Goal: Task Accomplishment & Management: Manage account settings

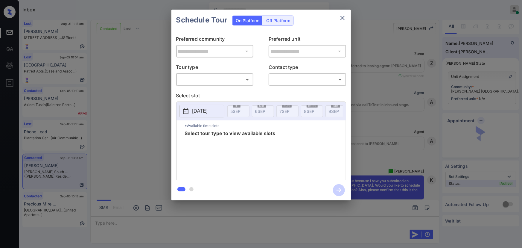
scroll to position [1168, 0]
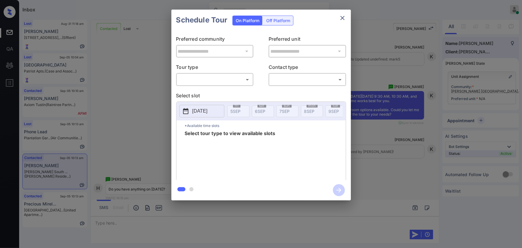
click at [216, 77] on body "Inbox Kenneth Umali Online Set yourself offline Set yourself on break Profile S…" at bounding box center [261, 124] width 522 height 248
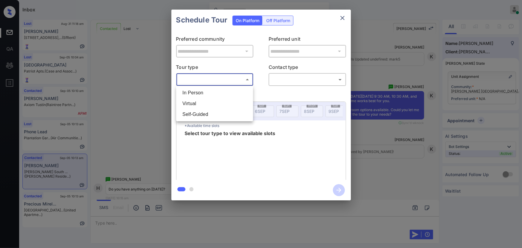
click at [206, 92] on li "In Person" at bounding box center [215, 92] width 74 height 11
type input "********"
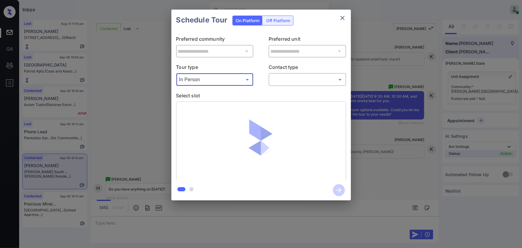
click at [292, 86] on div "**********" at bounding box center [262, 105] width 180 height 149
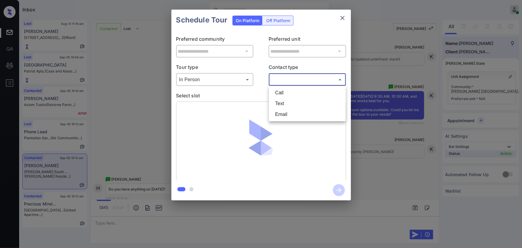
click at [294, 79] on body "Inbox Kenneth Umali Online Set yourself offline Set yourself on break Profile S…" at bounding box center [261, 124] width 522 height 248
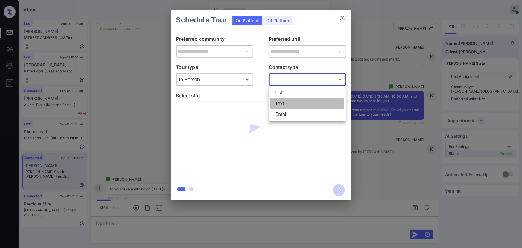
click at [287, 102] on li "Text" at bounding box center [308, 103] width 74 height 11
type input "****"
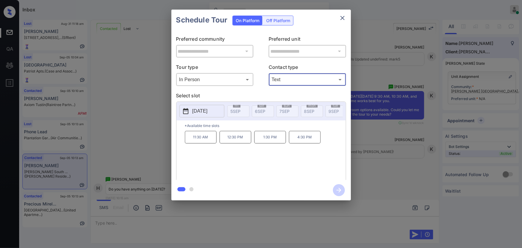
click at [206, 111] on p "2025-09-26" at bounding box center [200, 110] width 15 height 7
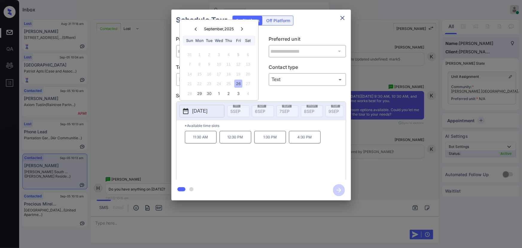
click at [241, 27] on icon at bounding box center [242, 29] width 4 height 4
click at [378, 152] on div "**********" at bounding box center [261, 105] width 522 height 210
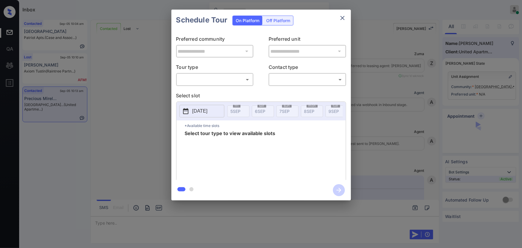
scroll to position [588, 0]
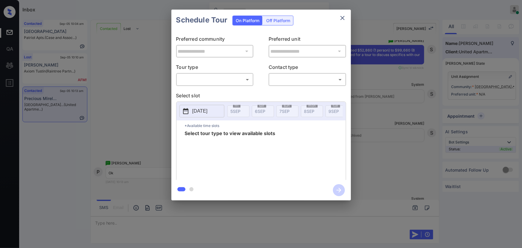
click at [215, 81] on body "Inbox Kenneth Umali Online Set yourself offline Set yourself on break Profile S…" at bounding box center [261, 124] width 522 height 248
drag, startPoint x: 204, startPoint y: 95, endPoint x: 269, endPoint y: 89, distance: 64.9
click at [207, 94] on li "In Person" at bounding box center [215, 92] width 74 height 11
type input "********"
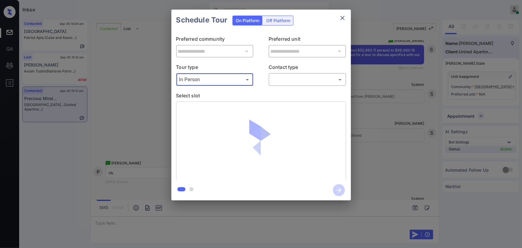
click at [291, 81] on body "Inbox Kenneth Umali Online Set yourself offline Set yourself on break Profile S…" at bounding box center [261, 124] width 522 height 248
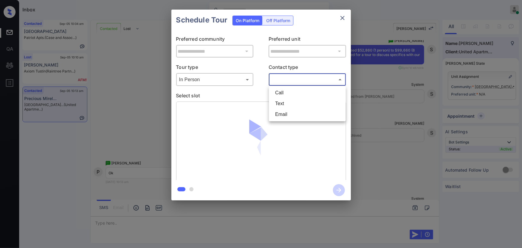
click at [283, 100] on li "Text" at bounding box center [308, 103] width 74 height 11
type input "****"
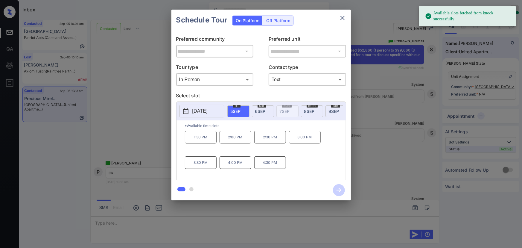
click at [257, 109] on span "6 SEP" at bounding box center [260, 111] width 10 height 5
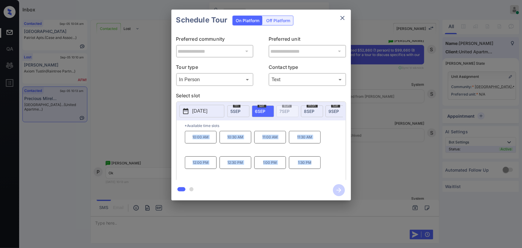
drag, startPoint x: 308, startPoint y: 167, endPoint x: 185, endPoint y: 139, distance: 126.2
click at [185, 139] on div "10:00 AM 10:30 AM 11:00 AM 11:30 AM 12:00 PM 12:30 PM 1:00 PM 1:30 PM" at bounding box center [265, 155] width 161 height 48
copy div "10:00 AM 10:30 AM 11:00 AM 11:30 AM 12:00 PM 12:30 PM 1:00 PM 1:30 PM"
click at [180, 219] on div at bounding box center [261, 124] width 522 height 248
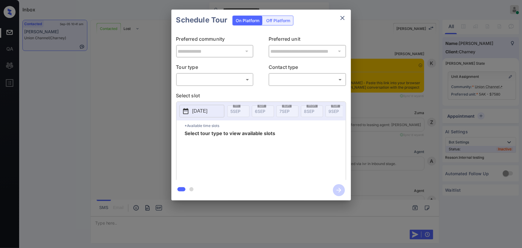
scroll to position [2291, 0]
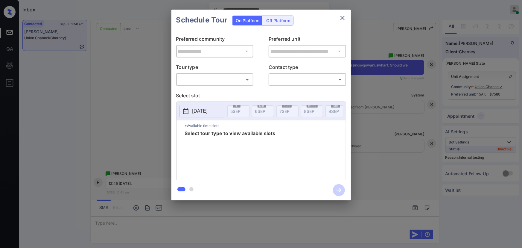
click at [207, 81] on body "**********" at bounding box center [261, 124] width 522 height 248
drag, startPoint x: 198, startPoint y: 92, endPoint x: 285, endPoint y: 87, distance: 87.6
click at [198, 91] on li "In Person" at bounding box center [215, 92] width 74 height 11
type input "********"
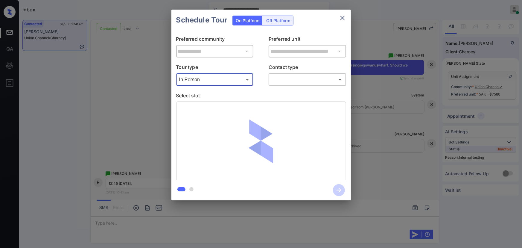
click at [292, 83] on body "**********" at bounding box center [261, 124] width 522 height 248
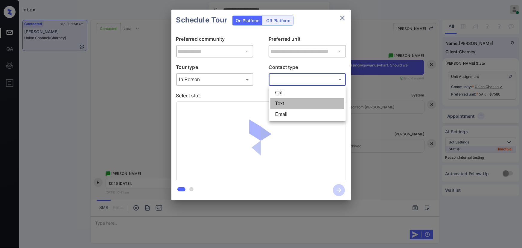
drag, startPoint x: 282, startPoint y: 104, endPoint x: 285, endPoint y: 101, distance: 4.5
click at [282, 104] on li "Text" at bounding box center [308, 103] width 74 height 11
type input "****"
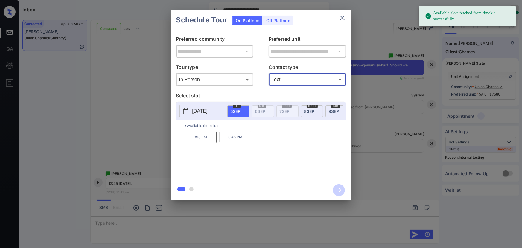
click at [200, 108] on p "[DATE]" at bounding box center [200, 110] width 15 height 7
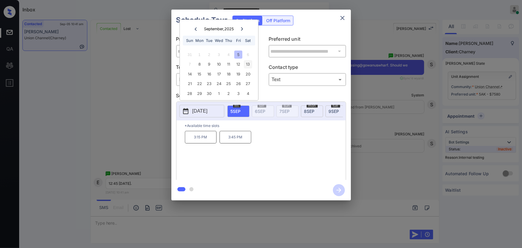
click at [248, 64] on div "13" at bounding box center [248, 64] width 8 height 8
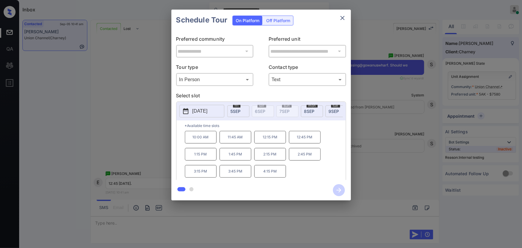
click at [299, 136] on p "12:45 PM" at bounding box center [305, 137] width 32 height 13
click at [334, 220] on div at bounding box center [261, 124] width 522 height 248
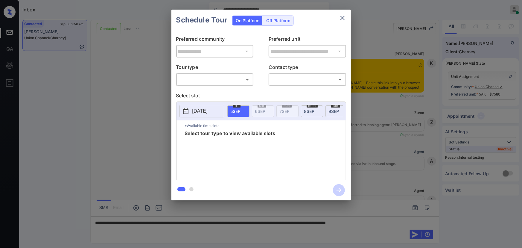
scroll to position [2291, 0]
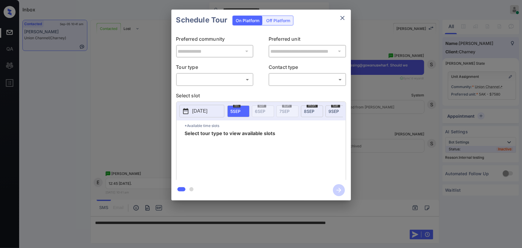
click at [194, 83] on body "**********" at bounding box center [261, 124] width 522 height 248
click at [194, 87] on li "In Person" at bounding box center [215, 92] width 74 height 11
type input "********"
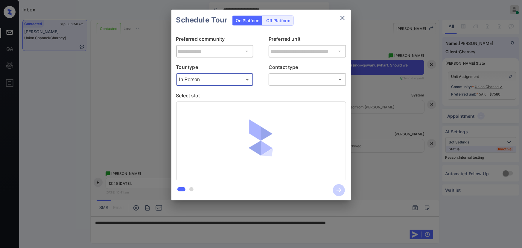
click at [275, 83] on body "**********" at bounding box center [261, 124] width 522 height 248
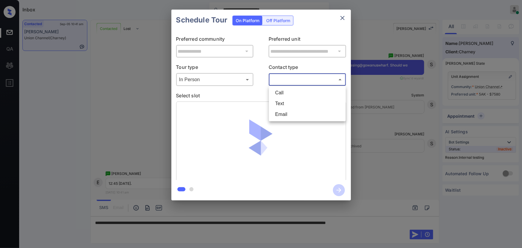
click at [283, 97] on li "Call" at bounding box center [308, 92] width 74 height 11
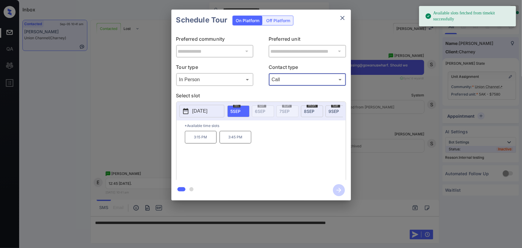
click at [289, 78] on body "**********" at bounding box center [261, 124] width 522 height 248
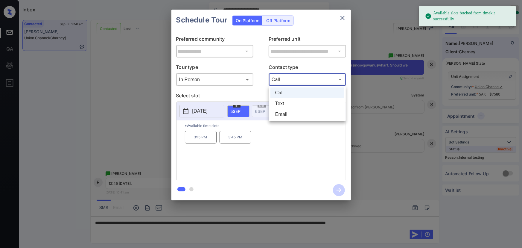
click at [283, 101] on li "Text" at bounding box center [308, 103] width 74 height 11
type input "****"
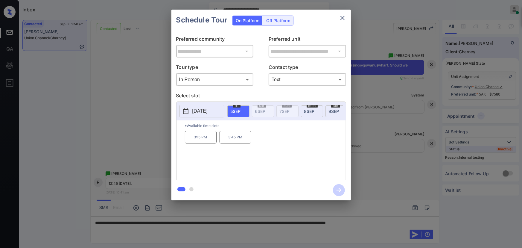
click at [208, 108] on p "2025-09-05" at bounding box center [200, 110] width 15 height 7
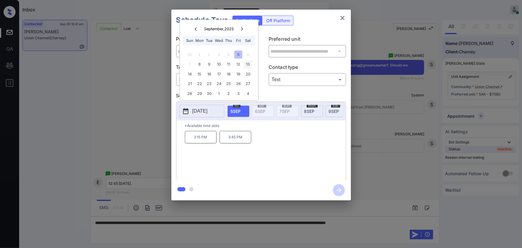
click at [247, 65] on div "13" at bounding box center [248, 64] width 8 height 8
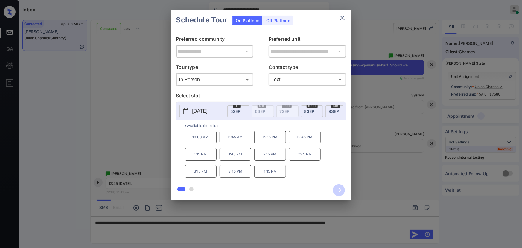
click at [304, 139] on p "12:45 PM" at bounding box center [305, 137] width 32 height 13
drag, startPoint x: 372, startPoint y: 201, endPoint x: 378, endPoint y: 204, distance: 6.7
click at [378, 204] on div "**********" at bounding box center [261, 105] width 522 height 210
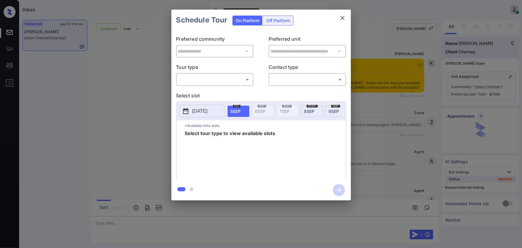
scroll to position [2540, 0]
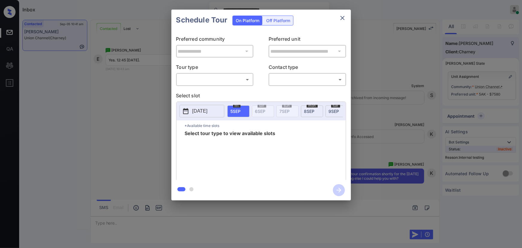
click at [196, 76] on body "**********" at bounding box center [261, 124] width 522 height 248
drag, startPoint x: 190, startPoint y: 93, endPoint x: 246, endPoint y: 83, distance: 56.3
click at [192, 92] on li "In Person" at bounding box center [215, 92] width 74 height 11
type input "********"
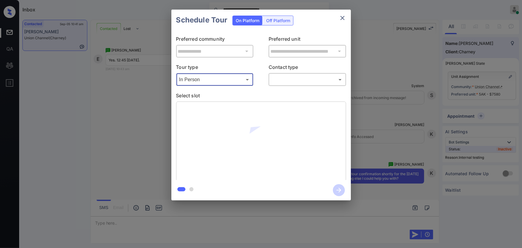
drag, startPoint x: 287, startPoint y: 74, endPoint x: 291, endPoint y: 75, distance: 3.5
click at [289, 74] on div "​ ​" at bounding box center [308, 79] width 78 height 13
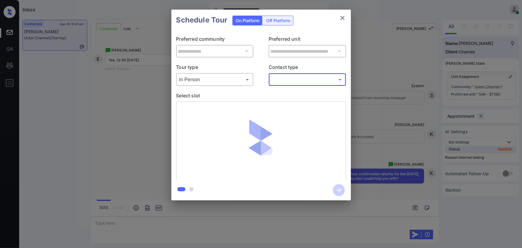
click at [289, 85] on div "​ ​" at bounding box center [308, 79] width 78 height 13
click at [285, 74] on div "​ ​" at bounding box center [308, 79] width 78 height 13
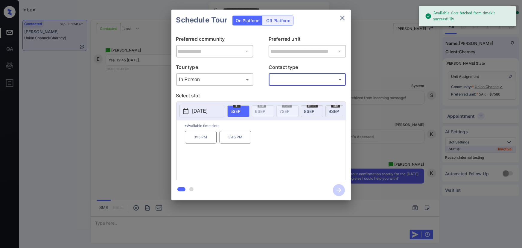
click at [290, 83] on body "**********" at bounding box center [261, 124] width 522 height 248
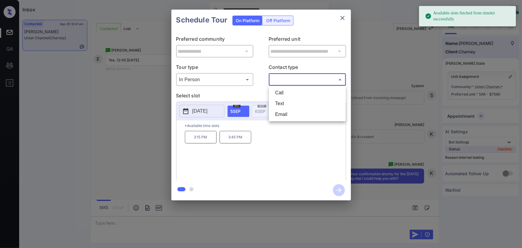
click at [277, 105] on li "Text" at bounding box center [308, 103] width 74 height 11
type input "****"
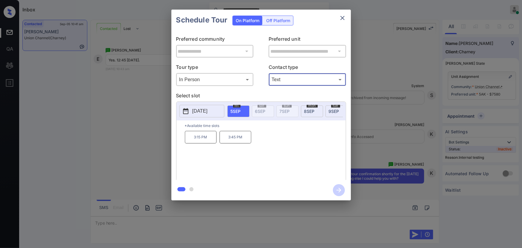
click at [197, 112] on p "2025-09-05" at bounding box center [200, 110] width 15 height 7
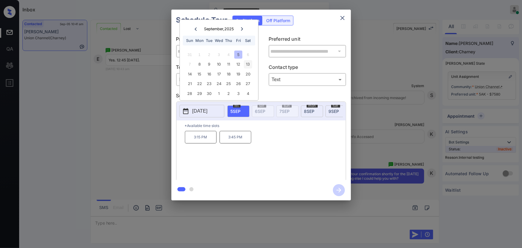
click at [250, 64] on div "13" at bounding box center [248, 64] width 8 height 8
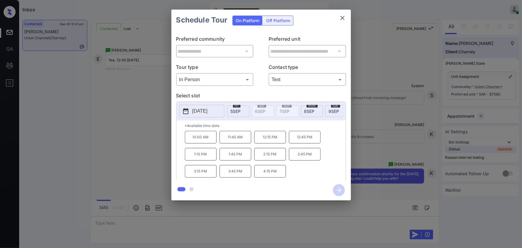
click at [302, 139] on p "12:45 PM" at bounding box center [305, 137] width 32 height 13
click at [338, 190] on icon "button" at bounding box center [339, 190] width 12 height 12
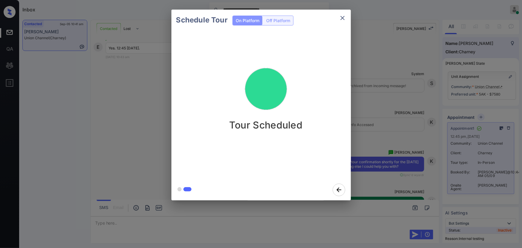
click at [343, 15] on icon "close" at bounding box center [342, 17] width 7 height 7
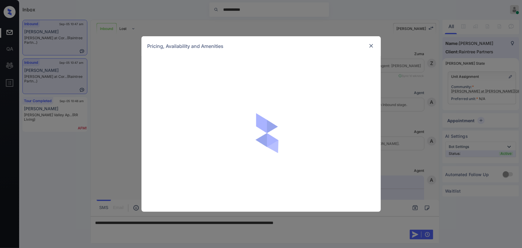
scroll to position [345, 0]
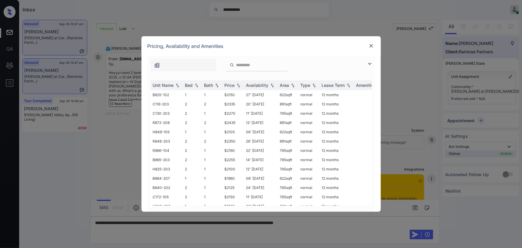
click at [368, 62] on img at bounding box center [369, 63] width 7 height 7
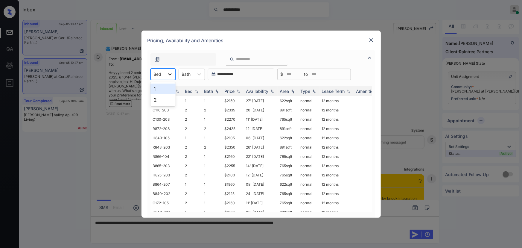
click at [170, 73] on icon at bounding box center [170, 74] width 6 height 6
drag, startPoint x: 156, startPoint y: 99, endPoint x: 190, endPoint y: 77, distance: 40.4
click at [156, 98] on div "2" at bounding box center [163, 99] width 25 height 11
click at [192, 74] on div at bounding box center [190, 74] width 9 height 6
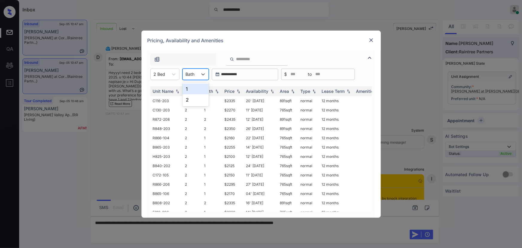
click at [191, 89] on div "1" at bounding box center [196, 89] width 26 height 11
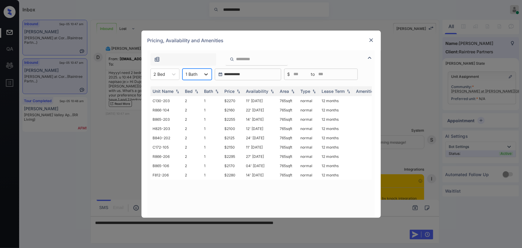
click at [204, 73] on icon at bounding box center [206, 74] width 6 height 6
click at [238, 91] on img at bounding box center [239, 91] width 6 height 4
click at [231, 102] on td "$2100" at bounding box center [233, 100] width 22 height 9
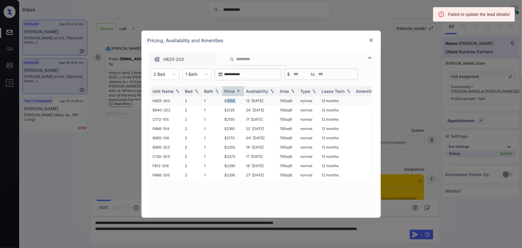
copy td "765 sqft"
drag, startPoint x: 295, startPoint y: 100, endPoint x: 278, endPoint y: 99, distance: 16.5
click at [278, 99] on td "765 sqft" at bounding box center [288, 100] width 21 height 9
click at [371, 39] on img at bounding box center [372, 40] width 6 height 6
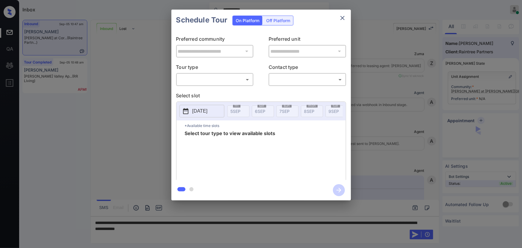
scroll to position [581, 0]
click at [231, 76] on body "**********" at bounding box center [261, 124] width 522 height 248
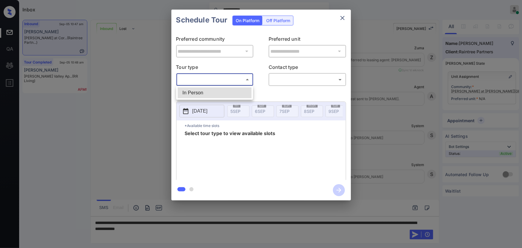
click at [222, 88] on li "In Person" at bounding box center [215, 92] width 74 height 11
type input "********"
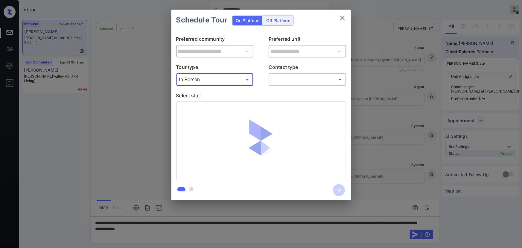
click at [295, 84] on body "**********" at bounding box center [261, 124] width 522 height 248
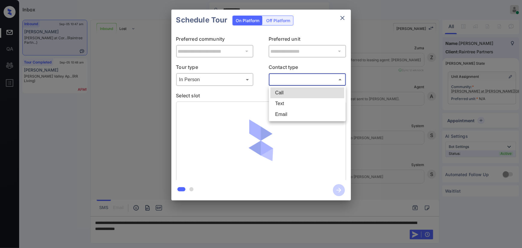
click at [287, 102] on li "Text" at bounding box center [308, 103] width 74 height 11
type input "****"
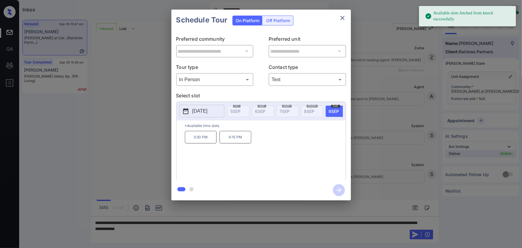
click at [329, 109] on span "9 SEP" at bounding box center [334, 111] width 10 height 5
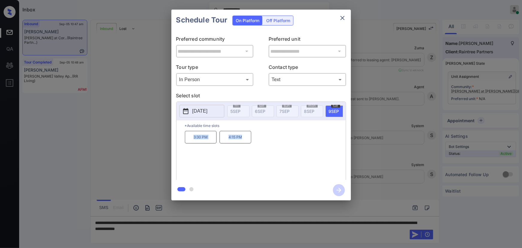
drag, startPoint x: 246, startPoint y: 139, endPoint x: 185, endPoint y: 139, distance: 60.8
click at [185, 139] on div "3:30 PM 4:15 PM" at bounding box center [265, 155] width 161 height 48
copy div "3:30 PM 4:15 PM"
click at [237, 229] on div at bounding box center [261, 124] width 522 height 248
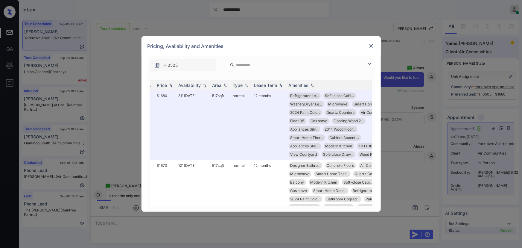
scroll to position [0, 87]
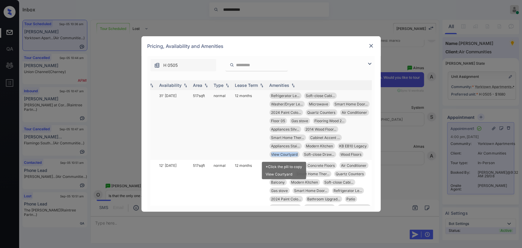
drag, startPoint x: 298, startPoint y: 153, endPoint x: 272, endPoint y: 155, distance: 27.1
click at [272, 155] on div "View Courtyard" at bounding box center [285, 154] width 30 height 6
copy span "View Courtyard"
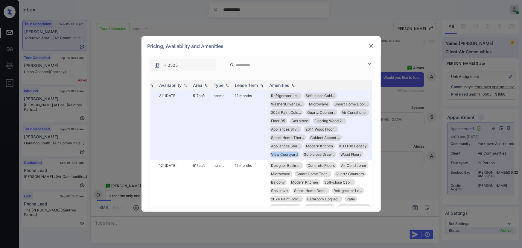
click at [372, 46] on img at bounding box center [372, 46] width 6 height 6
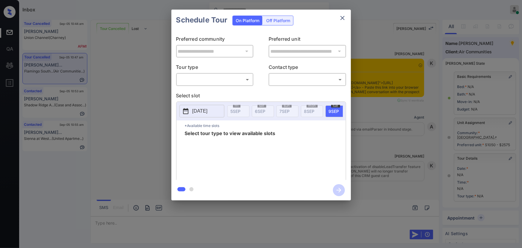
scroll to position [3103, 0]
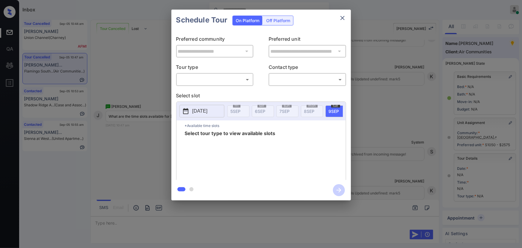
click at [211, 79] on body "Inbox [PERSON_NAME] Online Set yourself offline Set yourself on break Profile S…" at bounding box center [261, 124] width 522 height 248
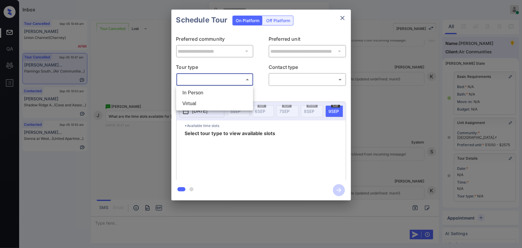
drag, startPoint x: 206, startPoint y: 92, endPoint x: 291, endPoint y: 83, distance: 85.2
click at [208, 92] on li "In Person" at bounding box center [215, 92] width 74 height 11
type input "********"
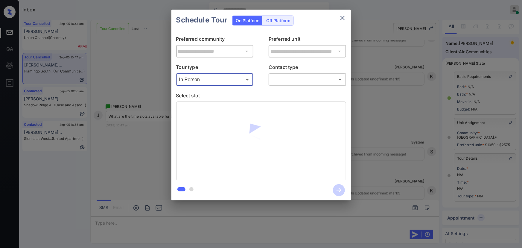
click at [297, 80] on body "Inbox Kenneth Umali Online Set yourself offline Set yourself on break Profile S…" at bounding box center [261, 124] width 522 height 248
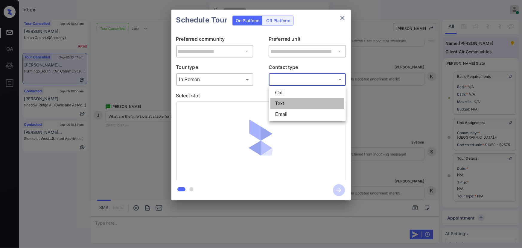
click at [284, 104] on li "Text" at bounding box center [308, 103] width 74 height 11
type input "****"
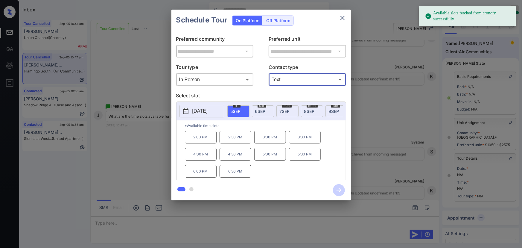
click at [311, 109] on span "8 SEP" at bounding box center [309, 111] width 10 height 5
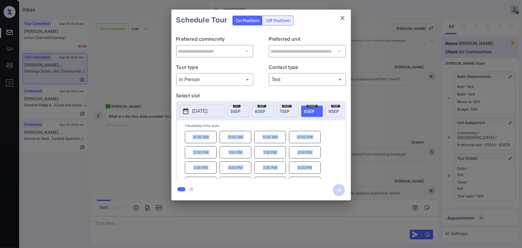
copy div "10:30 AM 11:00 AM 11:30 AM 12:00 PM 12:30 PM 1:00 PM 1:30 PM 2:00 PM 2:30 PM 3:…"
drag, startPoint x: 302, startPoint y: 167, endPoint x: 184, endPoint y: 141, distance: 120.9
click at [184, 141] on div "*Available time slots 10:30 AM 11:00 AM 11:30 AM 12:00 PM 12:30 PM 1:00 PM 1:30…" at bounding box center [261, 150] width 169 height 61
click at [153, 218] on div at bounding box center [261, 124] width 522 height 248
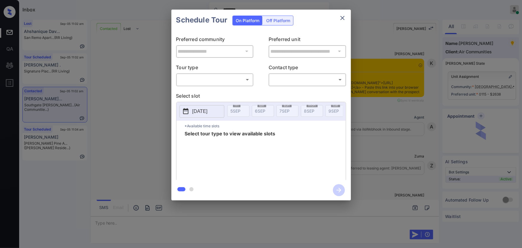
scroll to position [1473, 0]
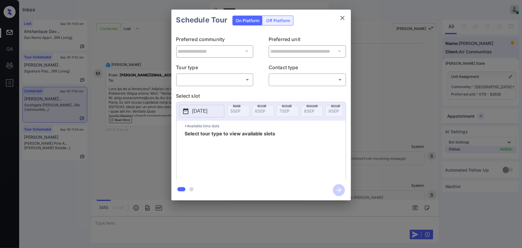
click at [221, 79] on body "Inbox ******** [PERSON_NAME] Online Set yourself offline Set yourself on break …" at bounding box center [261, 124] width 522 height 248
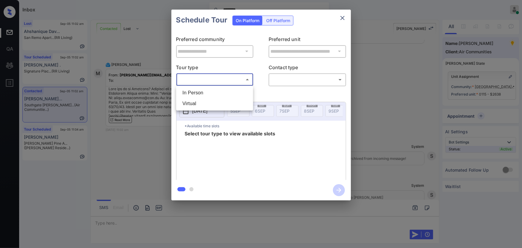
click at [215, 89] on li "In Person" at bounding box center [215, 92] width 74 height 11
type input "********"
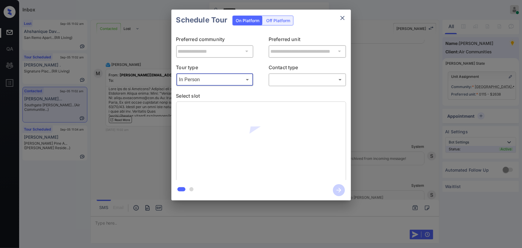
click at [277, 81] on body "Inbox ******** Kenneth Umali Online Set yourself offline Set yourself on break …" at bounding box center [261, 124] width 522 height 248
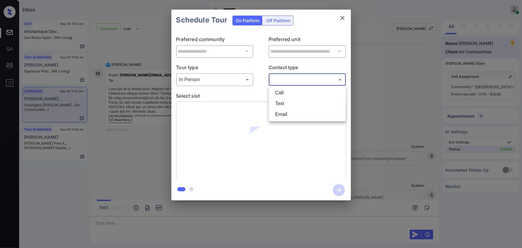
click at [280, 101] on li "Text" at bounding box center [308, 103] width 74 height 11
type input "****"
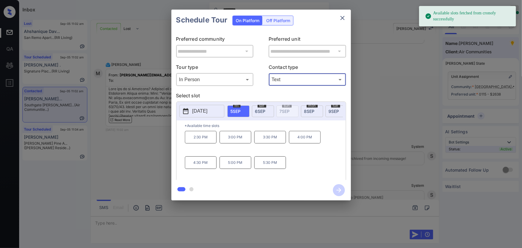
click at [206, 110] on p "[DATE]" at bounding box center [200, 110] width 15 height 7
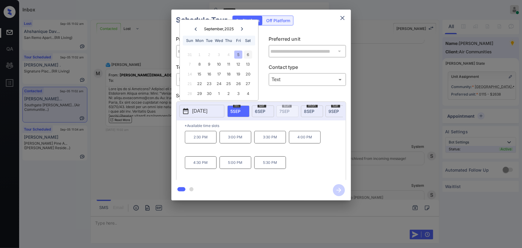
click at [248, 53] on div "6" at bounding box center [248, 55] width 8 height 8
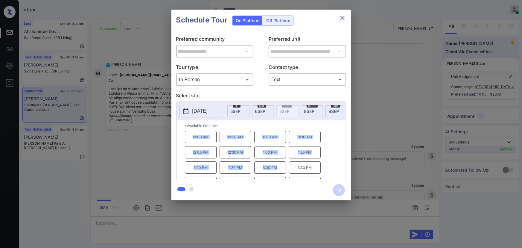
copy div "10:00 AM 10:30 AM 11:00 AM 11:30 AM 12:00 PM 12:30 PM 1:00 PM 1:30 PM 2:00 PM 2…"
drag, startPoint x: 277, startPoint y: 171, endPoint x: 186, endPoint y: 137, distance: 97.6
click at [186, 137] on div "10:00 AM 10:30 AM 11:00 AM 11:30 AM 12:00 PM 12:30 PM 1:00 PM 1:30 PM 2:00 PM 2…" at bounding box center [265, 155] width 161 height 48
click at [175, 222] on div at bounding box center [261, 124] width 522 height 248
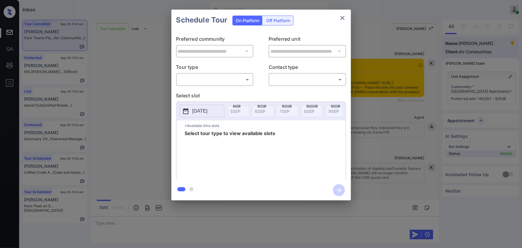
scroll to position [2955, 0]
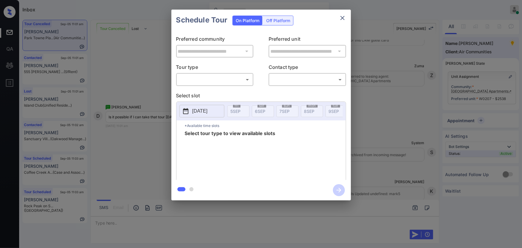
click at [213, 75] on body "Inbox Kenneth Umali Online Set yourself offline Set yourself on break Profile S…" at bounding box center [261, 124] width 522 height 248
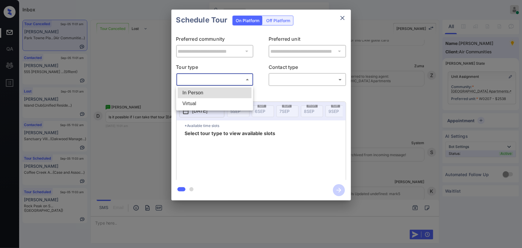
click at [198, 89] on li "In Person" at bounding box center [215, 92] width 74 height 11
type input "********"
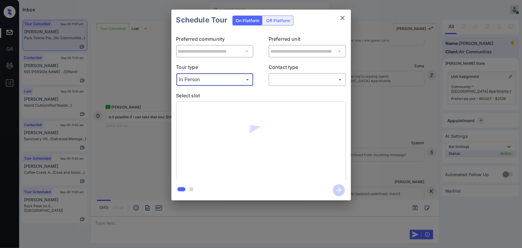
click at [299, 75] on body "Inbox Kenneth Umali Online Set yourself offline Set yourself on break Profile S…" at bounding box center [261, 124] width 522 height 248
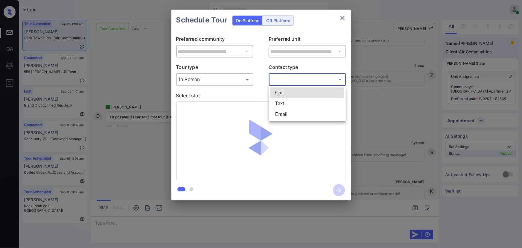
click at [286, 104] on li "Text" at bounding box center [308, 103] width 74 height 11
type input "****"
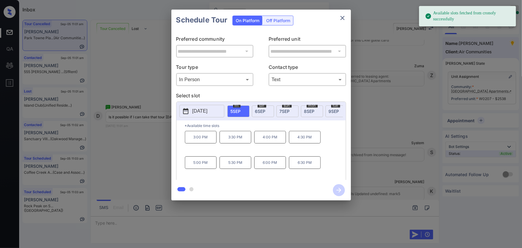
click at [260, 110] on span "6 SEP" at bounding box center [260, 111] width 10 height 5
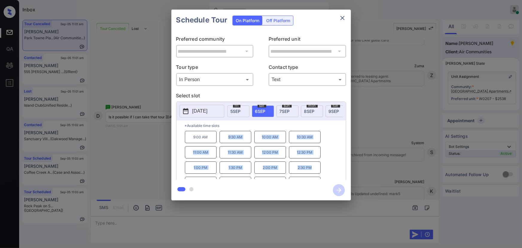
drag, startPoint x: 312, startPoint y: 170, endPoint x: 228, endPoint y: 140, distance: 89.8
click at [228, 140] on div "9:00 AM 9:30 AM 10:00 AM 10:30 AM 11:00 AM 11:30 AM 12:00 PM 12:30 PM 1:00 PM 1…" at bounding box center [265, 155] width 161 height 48
copy div "9:30 AM 10:00 AM 10:30 AM 11:00 AM 11:30 AM 12:00 PM 12:30 PM 1:00 PM 1:30 PM 2…"
click at [180, 220] on div at bounding box center [261, 124] width 522 height 248
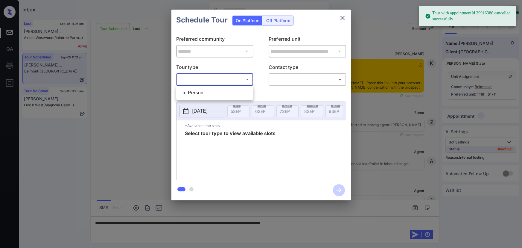
click at [209, 80] on body "Tour with appointmentId 29916386 cancelled successfully Inbox [PERSON_NAME] Onl…" at bounding box center [261, 124] width 522 height 248
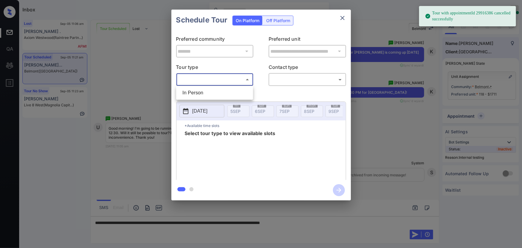
click at [200, 90] on li "In Person" at bounding box center [215, 92] width 74 height 11
type input "********"
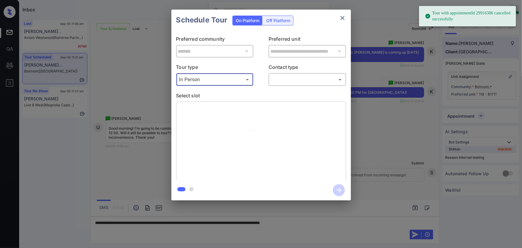
click at [294, 81] on body "Tour with appointmentId 29916386 cancelled successfully Inbox [PERSON_NAME] Onl…" at bounding box center [261, 124] width 522 height 248
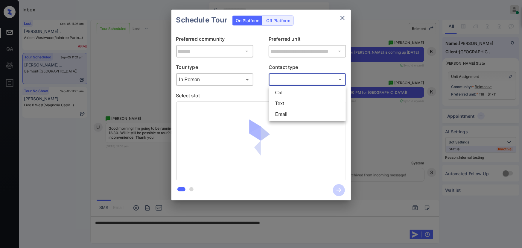
click at [282, 99] on li "Text" at bounding box center [308, 103] width 74 height 11
type input "****"
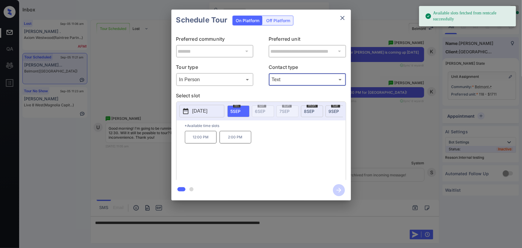
click at [231, 140] on p "2:00 PM" at bounding box center [236, 137] width 32 height 13
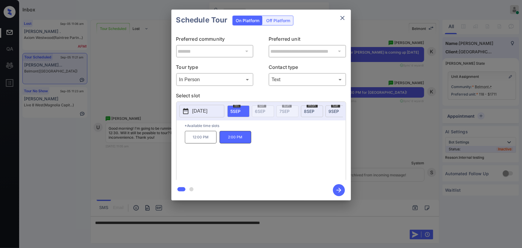
click at [344, 220] on div at bounding box center [261, 124] width 522 height 248
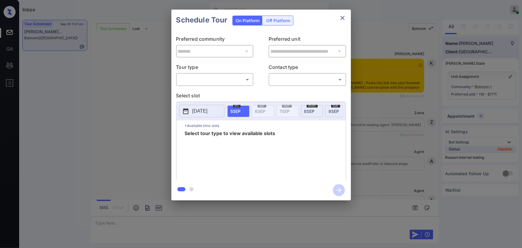
scroll to position [1981, 0]
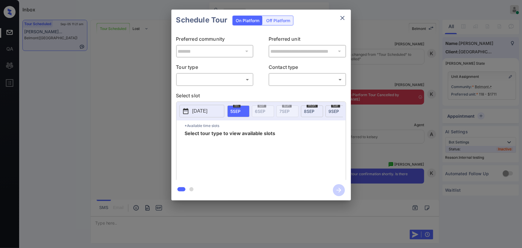
click at [224, 75] on body "Inbox Kenneth Umali Online Set yourself offline Set yourself on break Profile S…" at bounding box center [261, 124] width 522 height 248
drag, startPoint x: 226, startPoint y: 93, endPoint x: 288, endPoint y: 81, distance: 62.7
click at [229, 92] on li "In Person" at bounding box center [215, 92] width 74 height 11
type input "********"
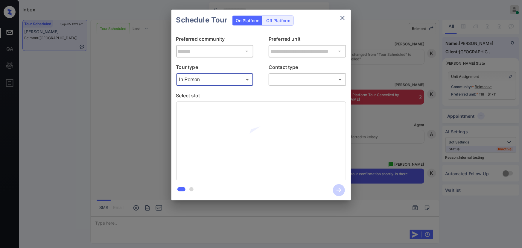
click at [300, 79] on body "Inbox Kenneth Umali Online Set yourself offline Set yourself on break Profile S…" at bounding box center [261, 124] width 522 height 248
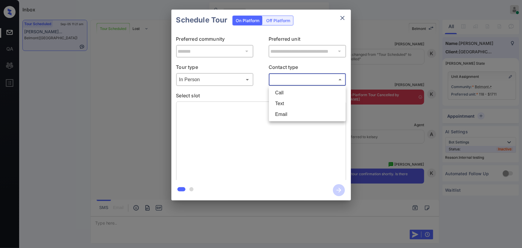
click at [289, 101] on li "Text" at bounding box center [308, 103] width 74 height 11
type input "****"
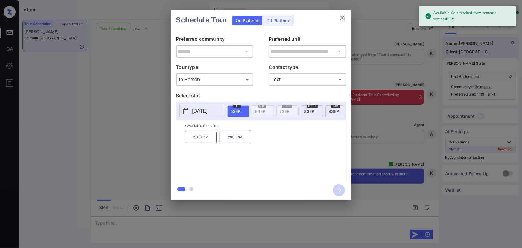
click at [236, 141] on p "2:00 PM" at bounding box center [236, 137] width 32 height 13
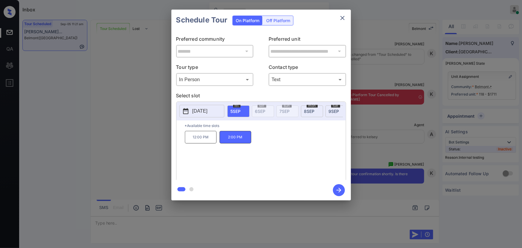
click at [338, 190] on icon "button" at bounding box center [339, 190] width 12 height 12
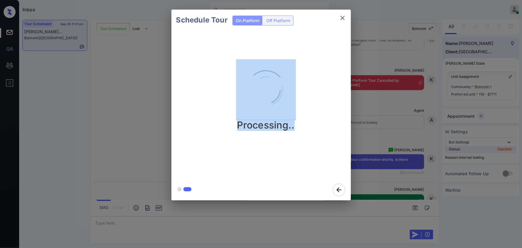
drag, startPoint x: 281, startPoint y: 122, endPoint x: 227, endPoint y: 122, distance: 53.3
click at [228, 122] on div "Processing.." at bounding box center [266, 95] width 180 height 72
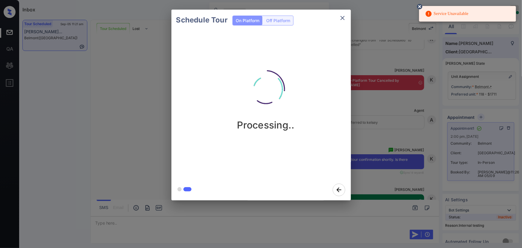
click at [421, 7] on icon at bounding box center [419, 6] width 5 height 5
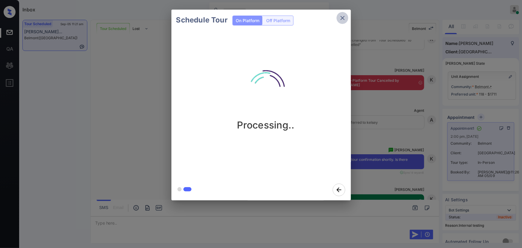
click at [341, 18] on icon "close" at bounding box center [342, 17] width 7 height 7
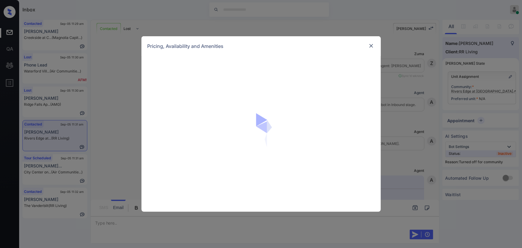
scroll to position [399, 0]
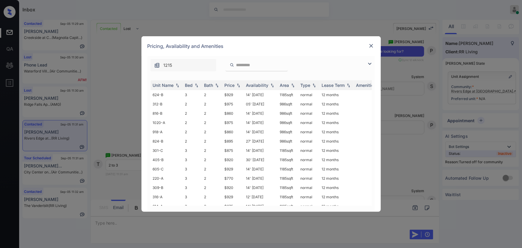
click at [372, 63] on img at bounding box center [369, 63] width 7 height 7
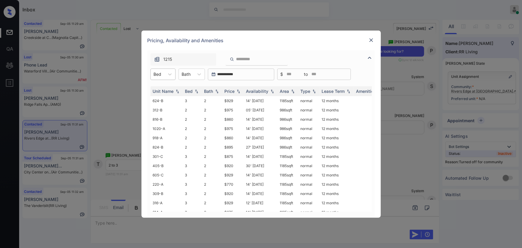
click at [161, 76] on div at bounding box center [158, 74] width 8 height 6
click at [157, 99] on div "2" at bounding box center [163, 99] width 25 height 11
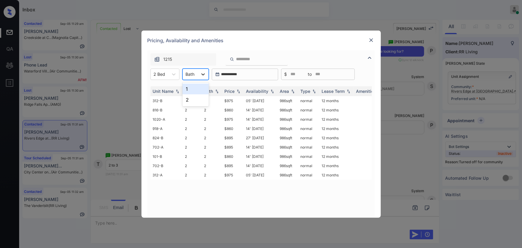
click at [203, 72] on icon at bounding box center [203, 74] width 6 height 6
click at [187, 101] on div "2" at bounding box center [196, 99] width 26 height 11
click at [237, 92] on img at bounding box center [239, 91] width 6 height 4
click at [238, 92] on img at bounding box center [239, 91] width 6 height 4
click at [227, 100] on td "$860" at bounding box center [233, 100] width 22 height 9
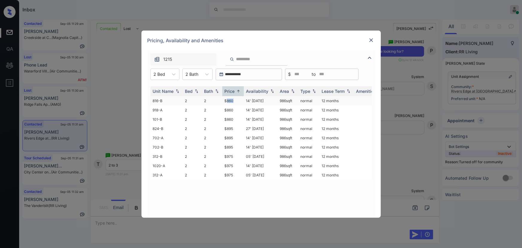
click at [227, 100] on td "$860" at bounding box center [233, 100] width 22 height 9
copy td "986 sqft"
drag, startPoint x: 295, startPoint y: 102, endPoint x: 278, endPoint y: 101, distance: 16.2
click at [278, 101] on td "986 sqft" at bounding box center [288, 100] width 21 height 9
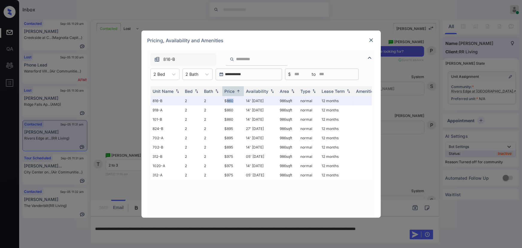
click at [370, 38] on img at bounding box center [372, 40] width 6 height 6
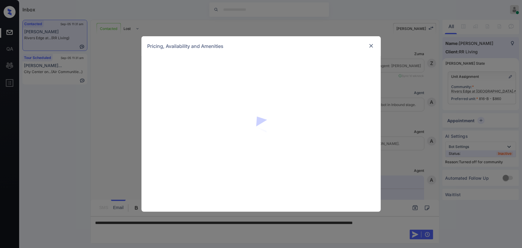
scroll to position [399, 0]
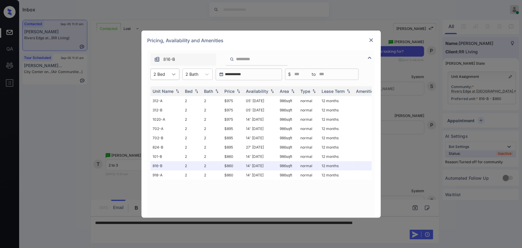
click at [173, 75] on icon at bounding box center [174, 74] width 6 height 6
click at [155, 108] on div "3" at bounding box center [165, 110] width 29 height 11
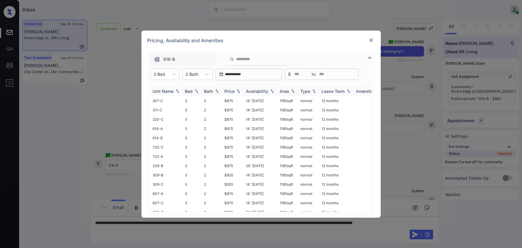
click at [237, 90] on img at bounding box center [239, 91] width 6 height 4
click at [371, 41] on img at bounding box center [372, 40] width 6 height 6
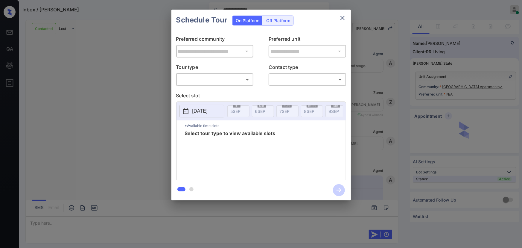
scroll to position [1025, 0]
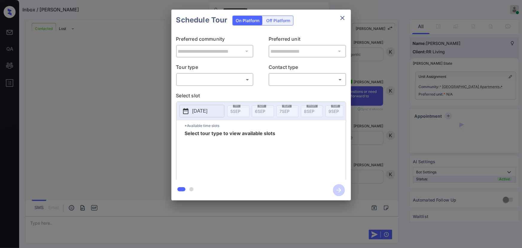
click at [445, 118] on div "**********" at bounding box center [261, 105] width 522 height 210
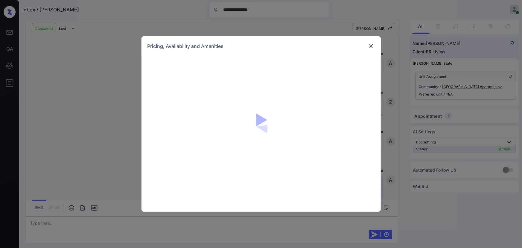
scroll to position [1229, 0]
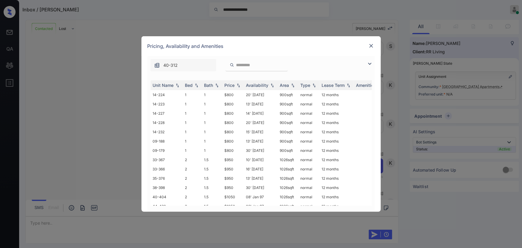
click at [371, 62] on img at bounding box center [369, 63] width 7 height 7
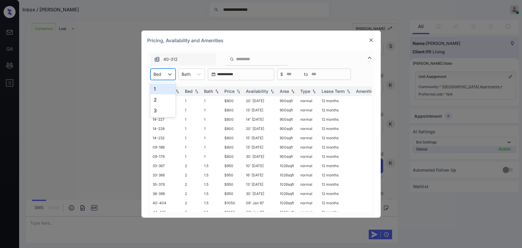
click at [162, 70] on div "Bed" at bounding box center [158, 74] width 14 height 9
click at [158, 88] on div "1" at bounding box center [163, 89] width 25 height 11
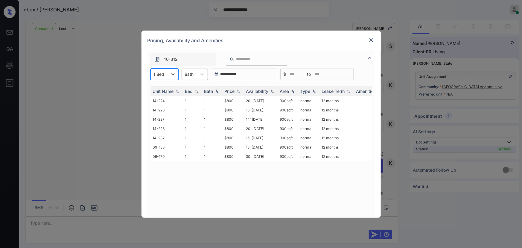
click at [190, 76] on div at bounding box center [189, 74] width 9 height 6
click at [189, 90] on div "1" at bounding box center [195, 89] width 26 height 11
click at [236, 91] on img at bounding box center [239, 91] width 6 height 4
click at [238, 101] on td "$800" at bounding box center [233, 100] width 22 height 9
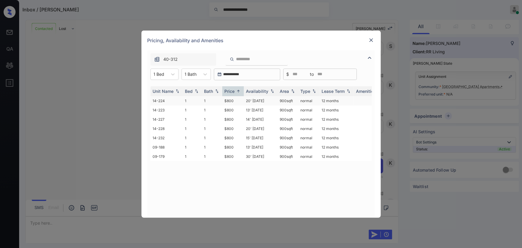
click at [238, 101] on td "$800" at bounding box center [233, 100] width 22 height 9
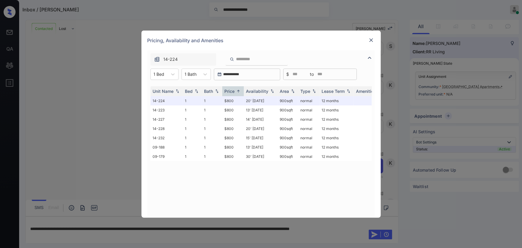
click at [374, 40] on div at bounding box center [371, 40] width 7 height 7
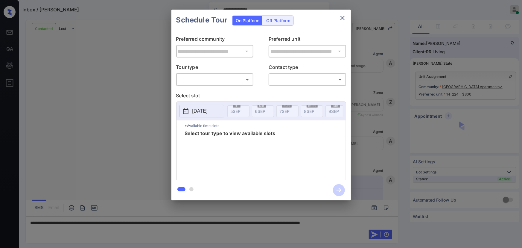
scroll to position [953, 0]
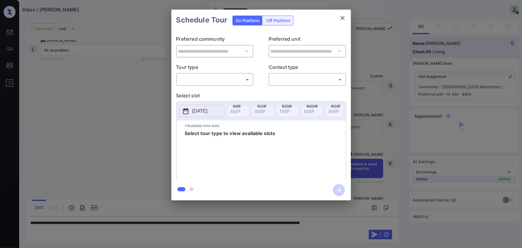
click at [205, 79] on body "**********" at bounding box center [261, 124] width 522 height 248
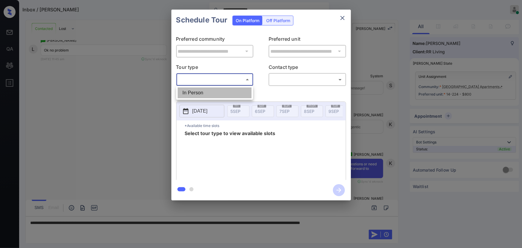
click at [201, 94] on li "In Person" at bounding box center [215, 92] width 74 height 11
type input "********"
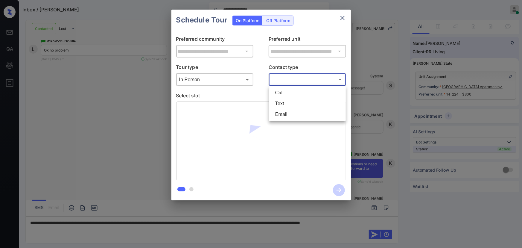
click at [293, 82] on body "**********" at bounding box center [261, 124] width 522 height 248
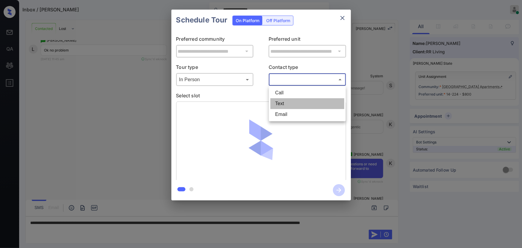
click at [286, 100] on li "Text" at bounding box center [308, 103] width 74 height 11
type input "****"
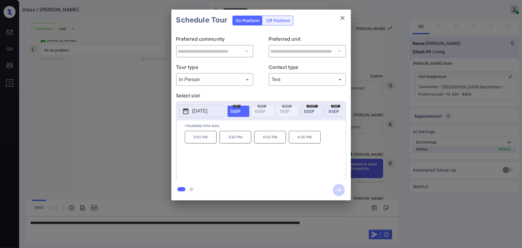
click at [132, 120] on div "**********" at bounding box center [261, 105] width 522 height 210
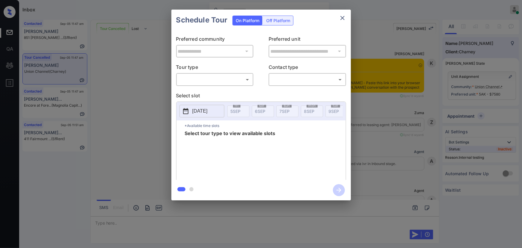
scroll to position [3582, 0]
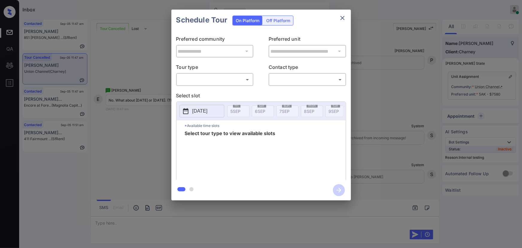
click at [202, 82] on body "Inbox [PERSON_NAME] Online Set yourself offline Set yourself on break Profile S…" at bounding box center [261, 124] width 522 height 248
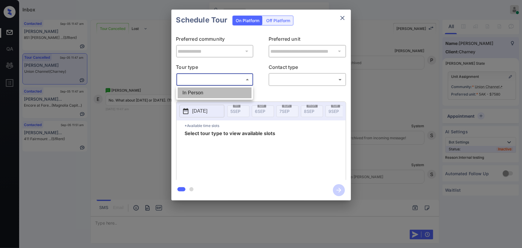
drag, startPoint x: 204, startPoint y: 96, endPoint x: 217, endPoint y: 89, distance: 14.3
click at [207, 93] on li "In Person" at bounding box center [215, 92] width 74 height 11
type input "********"
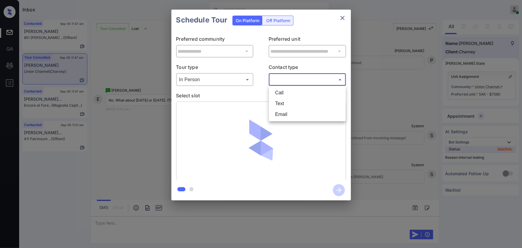
click at [290, 84] on body "Inbox [PERSON_NAME] Online Set yourself offline Set yourself on break Profile S…" at bounding box center [261, 124] width 522 height 248
click at [288, 105] on li "Text" at bounding box center [308, 103] width 74 height 11
type input "****"
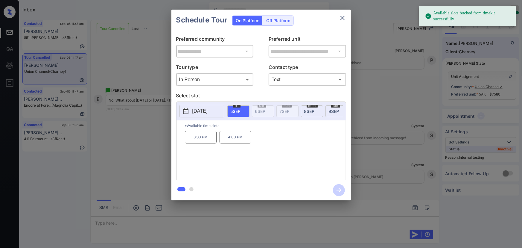
click at [313, 110] on span "[DATE]" at bounding box center [309, 111] width 10 height 5
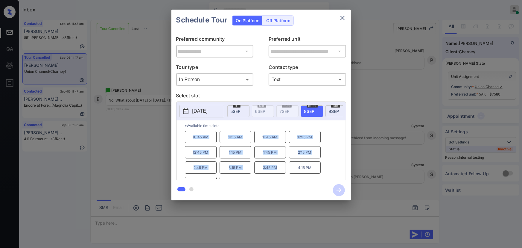
copy div "10:45 AM 11:15 AM 11:45 AM 12:15 PM 12:45 PM 1:15 PM 1:45 PM 2:15 PM 2:45 PM 3:…"
drag, startPoint x: 278, startPoint y: 171, endPoint x: 186, endPoint y: 141, distance: 97.1
click at [186, 141] on div "10:45 AM 11:15 AM 11:45 AM 12:15 PM 12:45 PM 1:15 PM 1:45 PM 2:15 PM 2:45 PM 3:…" at bounding box center [265, 155] width 161 height 48
click at [179, 219] on div at bounding box center [261, 124] width 522 height 248
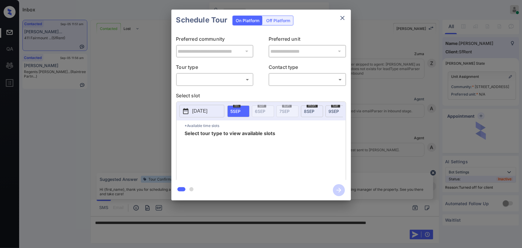
click at [502, 120] on div "**********" at bounding box center [261, 105] width 522 height 210
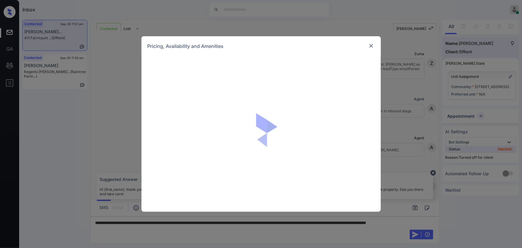
scroll to position [932, 0]
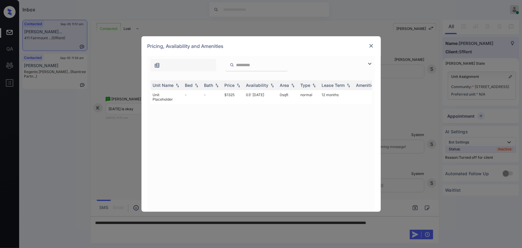
click at [199, 94] on td "-" at bounding box center [192, 97] width 19 height 14
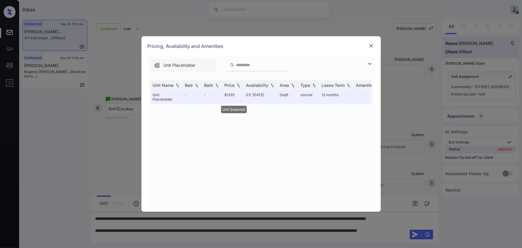
click at [374, 42] on div at bounding box center [371, 45] width 7 height 7
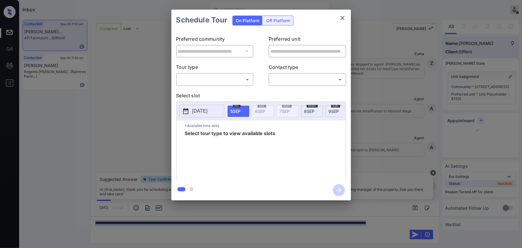
scroll to position [932, 0]
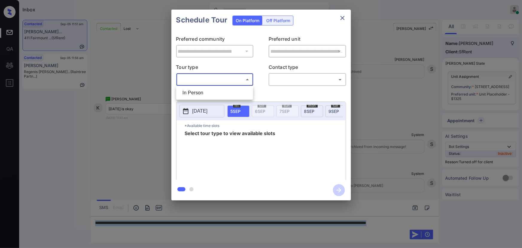
click at [232, 80] on body "Inbox Kenneth Umali Online Set yourself offline Set yourself on break Profile S…" at bounding box center [261, 124] width 522 height 248
click at [278, 17] on div at bounding box center [261, 124] width 522 height 248
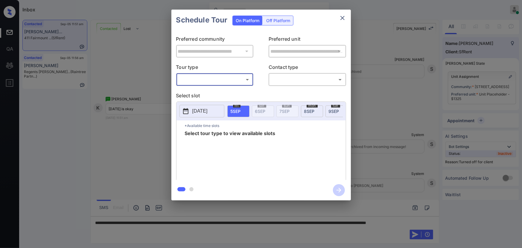
click at [278, 19] on div "Off Platform" at bounding box center [278, 20] width 30 height 9
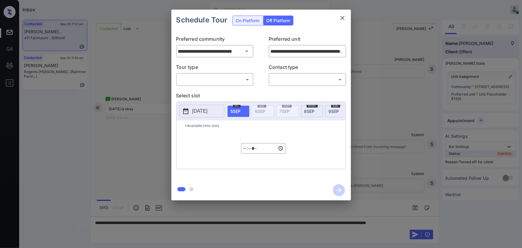
click at [214, 83] on body "Inbox Kenneth Umali Online Set yourself offline Set yourself on break Profile S…" at bounding box center [261, 124] width 522 height 248
click at [211, 91] on li "In Person" at bounding box center [215, 92] width 74 height 11
type input "********"
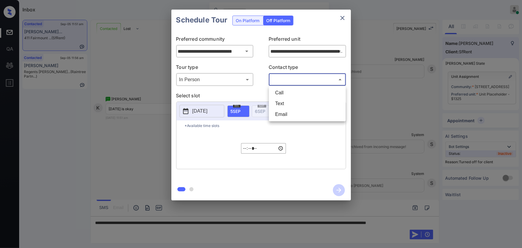
drag, startPoint x: 278, startPoint y: 79, endPoint x: 281, endPoint y: 88, distance: 9.5
click at [279, 79] on body "Inbox Kenneth Umali Online Set yourself offline Set yourself on break Profile S…" at bounding box center [261, 124] width 522 height 248
click at [280, 101] on li "Text" at bounding box center [308, 103] width 74 height 11
type input "****"
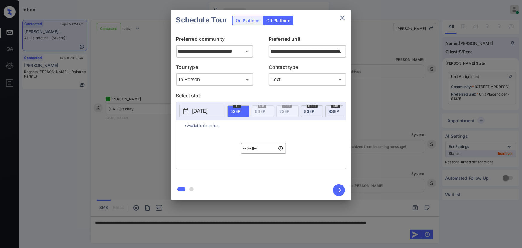
click at [208, 109] on p "2025-09-04" at bounding box center [200, 110] width 15 height 7
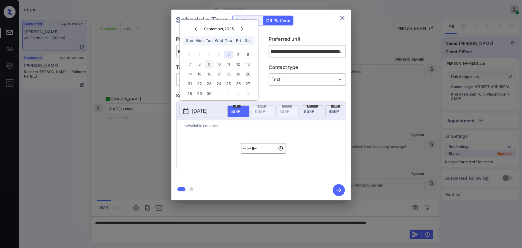
click at [209, 63] on div "9" at bounding box center [209, 64] width 8 height 8
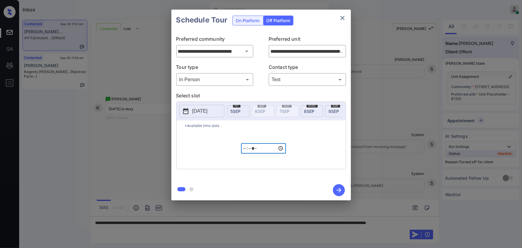
click at [247, 150] on input "*****" at bounding box center [263, 148] width 45 height 10
type input "*****"
click at [340, 188] on icon "button" at bounding box center [339, 190] width 12 height 12
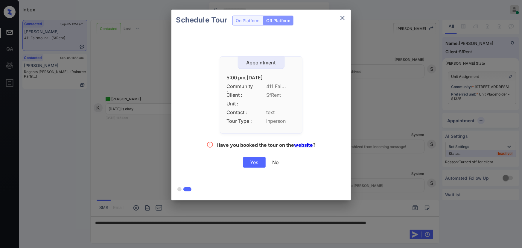
click at [252, 160] on div "Yes" at bounding box center [254, 162] width 22 height 11
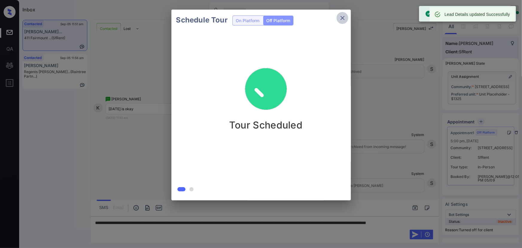
click at [341, 22] on button "close" at bounding box center [343, 18] width 12 height 12
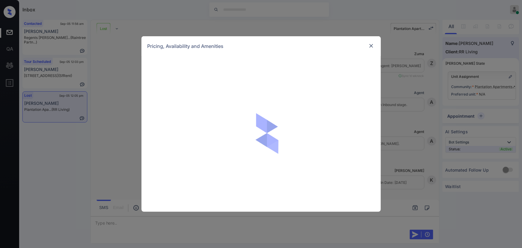
scroll to position [620, 0]
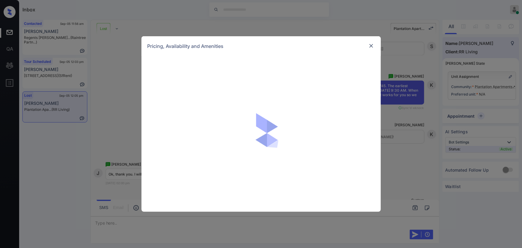
drag, startPoint x: 413, startPoint y: 201, endPoint x: 358, endPoint y: 241, distance: 67.8
click at [410, 204] on div "Pricing, Availability and Amenities" at bounding box center [261, 124] width 522 height 248
click at [345, 235] on div "Pricing, Availability and Amenities" at bounding box center [261, 124] width 522 height 248
click at [147, 226] on div "Pricing, Availability and Amenities" at bounding box center [261, 124] width 522 height 248
click at [149, 222] on div "Pricing, Availability and Amenities" at bounding box center [261, 124] width 522 height 248
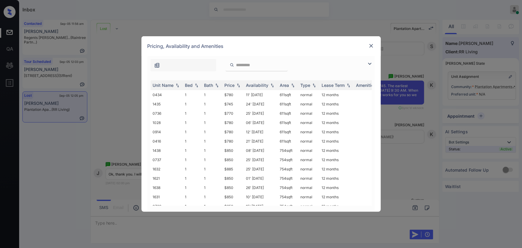
click at [371, 47] on img at bounding box center [372, 46] width 6 height 6
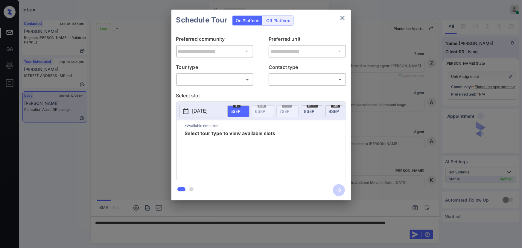
scroll to position [1818, 0]
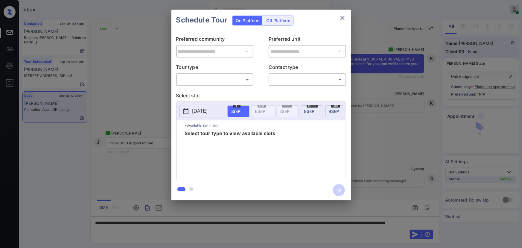
click at [222, 79] on body "Inbox [PERSON_NAME] Online Set yourself offline Set yourself on break Profile S…" at bounding box center [261, 124] width 522 height 248
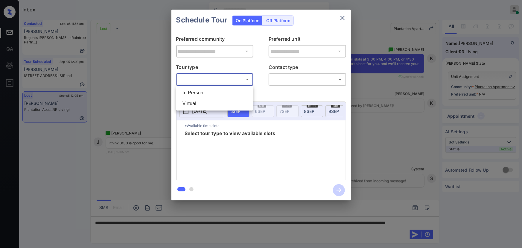
drag, startPoint x: 213, startPoint y: 93, endPoint x: 275, endPoint y: 88, distance: 62.8
click at [213, 93] on li "In Person" at bounding box center [215, 92] width 74 height 11
type input "********"
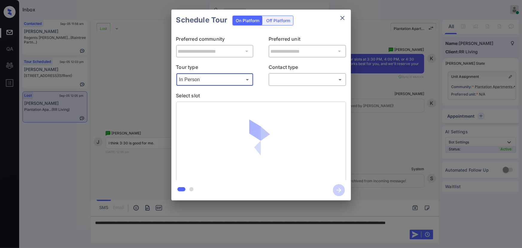
click at [296, 81] on body "Inbox [PERSON_NAME] Online Set yourself offline Set yourself on break Profile S…" at bounding box center [261, 124] width 522 height 248
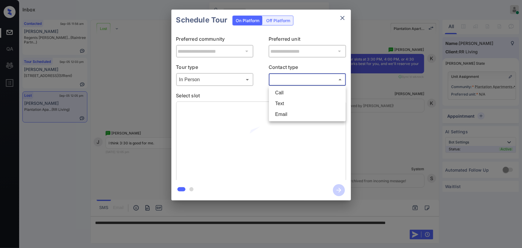
click at [278, 103] on li "Text" at bounding box center [308, 103] width 74 height 11
type input "****"
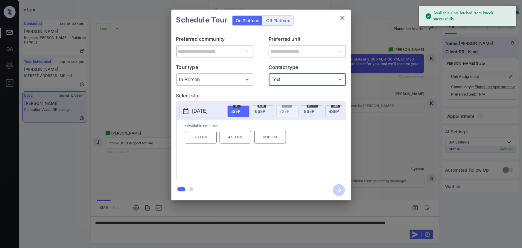
click at [204, 143] on p "3:30 PM" at bounding box center [201, 137] width 32 height 13
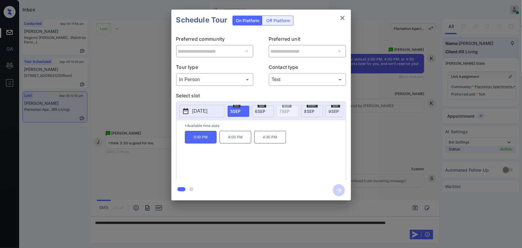
click at [392, 192] on div "**********" at bounding box center [261, 105] width 522 height 210
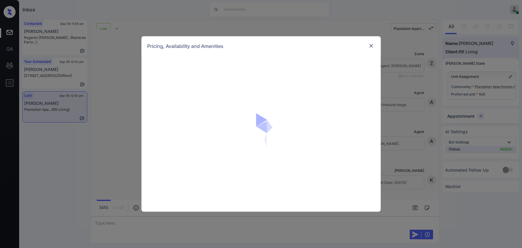
scroll to position [1982, 0]
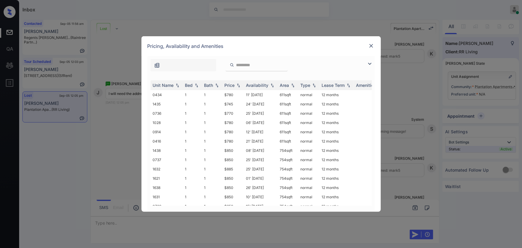
click at [369, 63] on img at bounding box center [369, 63] width 7 height 7
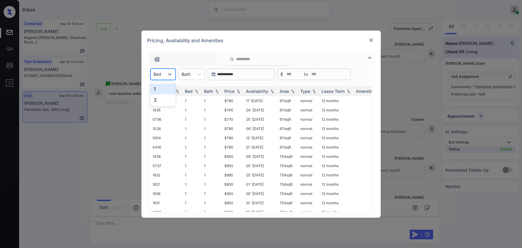
click at [162, 72] on div "Bed" at bounding box center [158, 74] width 14 height 9
click at [159, 87] on div "1" at bounding box center [163, 89] width 25 height 11
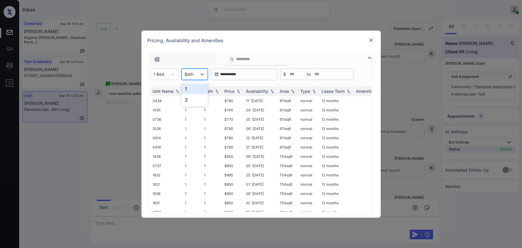
click at [188, 73] on div at bounding box center [189, 74] width 9 height 6
click at [187, 86] on div "1" at bounding box center [195, 89] width 26 height 11
click at [216, 92] on img at bounding box center [217, 91] width 6 height 4
click at [231, 91] on div "Price" at bounding box center [230, 91] width 10 height 5
click at [231, 90] on div "Price" at bounding box center [230, 91] width 10 height 5
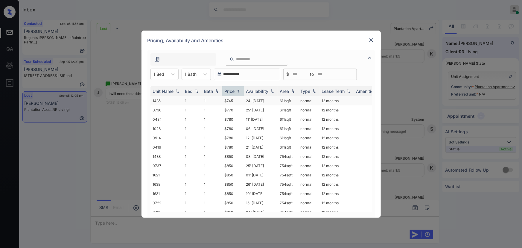
click at [231, 101] on td "$745" at bounding box center [233, 100] width 22 height 9
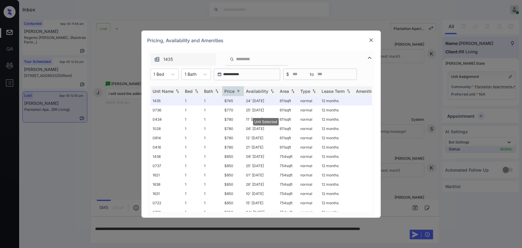
click at [369, 36] on div "Pricing, Availability and Amenities" at bounding box center [262, 41] width 240 height 20
click at [371, 39] on img at bounding box center [372, 40] width 6 height 6
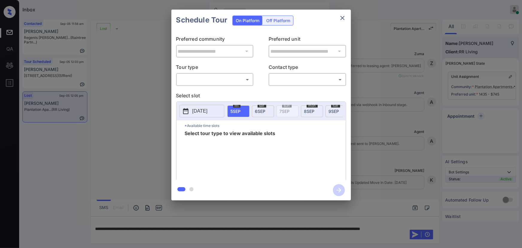
scroll to position [1873, 0]
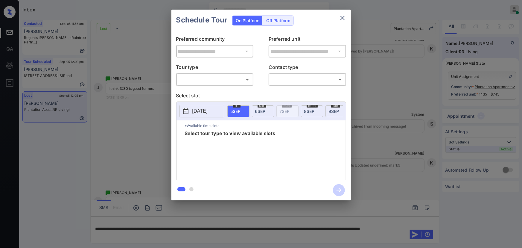
click at [248, 78] on body "Inbox [PERSON_NAME] Online Set yourself offline Set yourself on break Profile S…" at bounding box center [261, 124] width 522 height 248
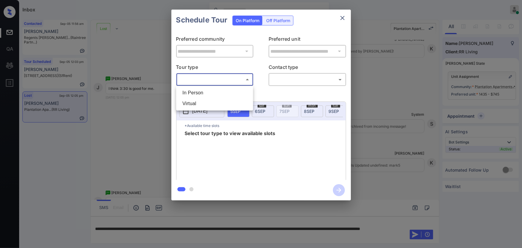
click at [219, 93] on li "In Person" at bounding box center [215, 92] width 74 height 11
type input "********"
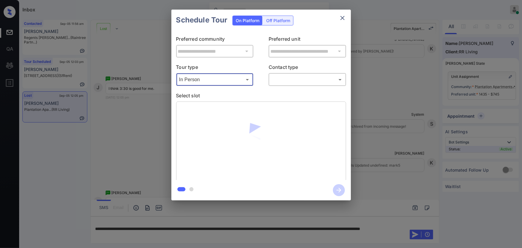
click at [294, 80] on body "Inbox [PERSON_NAME] Online Set yourself offline Set yourself on break Profile S…" at bounding box center [261, 124] width 522 height 248
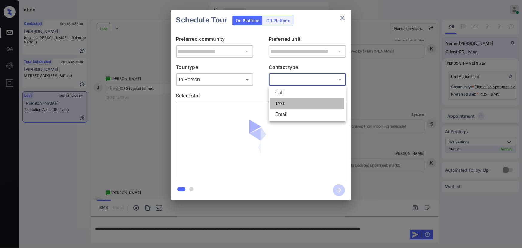
click at [282, 101] on li "Text" at bounding box center [308, 103] width 74 height 11
type input "****"
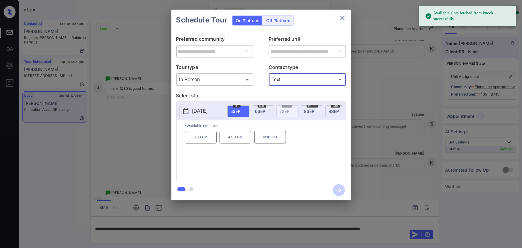
click at [200, 138] on p "3:30 PM" at bounding box center [201, 137] width 32 height 13
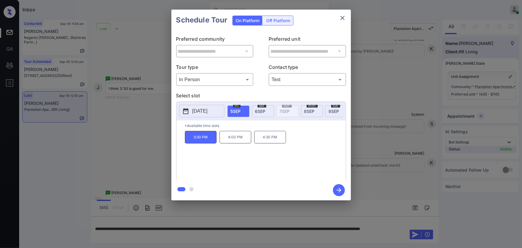
click at [337, 194] on icon "button" at bounding box center [339, 190] width 12 height 12
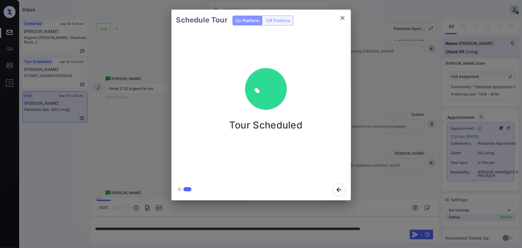
click at [383, 81] on div "Schedule Tour On Platform Off Platform Tour Scheduled" at bounding box center [261, 105] width 522 height 210
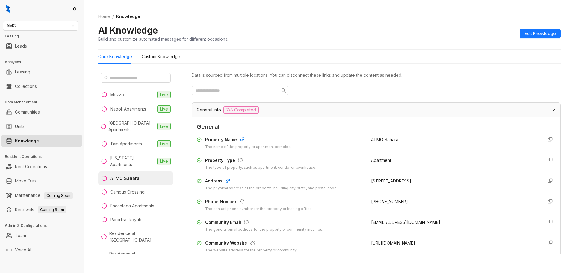
click at [35, 141] on link "Knowledge" at bounding box center [27, 141] width 24 height 12
click at [39, 143] on link "Knowledge" at bounding box center [27, 141] width 24 height 12
click at [74, 27] on span "AMG" at bounding box center [41, 25] width 68 height 9
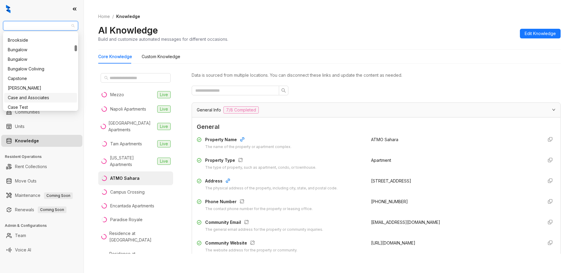
click at [18, 97] on div "Case and Associates" at bounding box center [41, 97] width 66 height 7
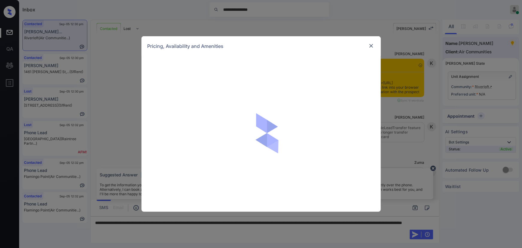
scroll to position [727, 0]
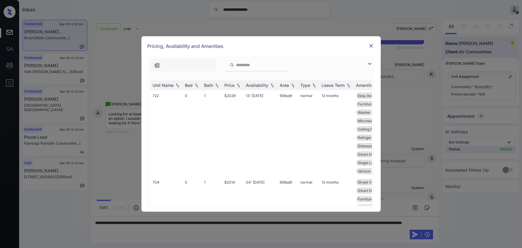
click at [371, 65] on img at bounding box center [369, 63] width 7 height 7
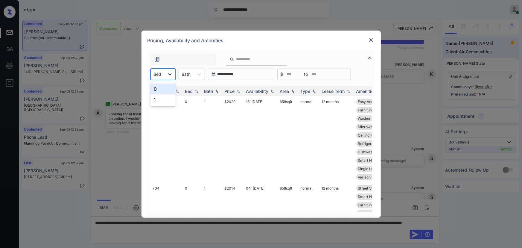
click at [173, 75] on div at bounding box center [170, 74] width 11 height 11
click at [159, 97] on div "1" at bounding box center [163, 99] width 25 height 11
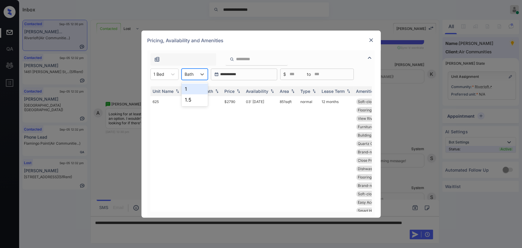
click at [193, 77] on div at bounding box center [189, 74] width 9 height 6
click at [190, 88] on div "1" at bounding box center [195, 89] width 26 height 11
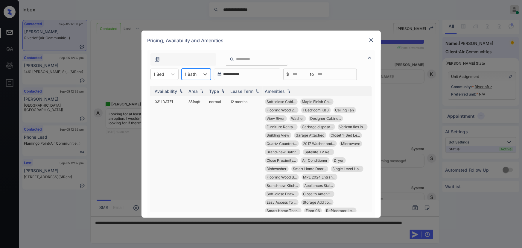
scroll to position [18, 95]
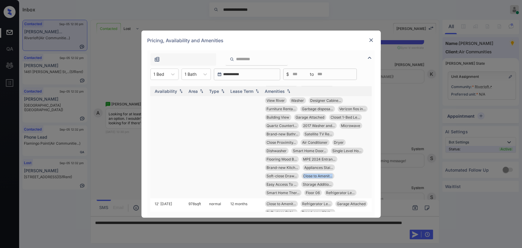
copy span "Close to Amenit..."
drag, startPoint x: 300, startPoint y: 174, endPoint x: 332, endPoint y: 175, distance: 31.7
click at [332, 175] on div "Soft-close Cabi... Maple Finish Ca... Flooring Wood 2... 1 Bedroom K&B Ceiling …" at bounding box center [317, 138] width 104 height 115
click at [372, 40] on img at bounding box center [372, 40] width 6 height 6
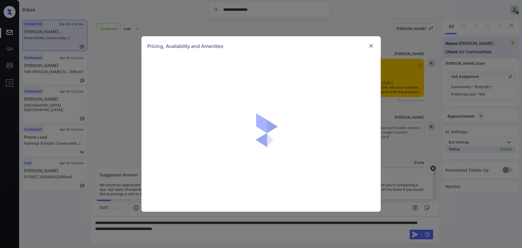
scroll to position [727, 0]
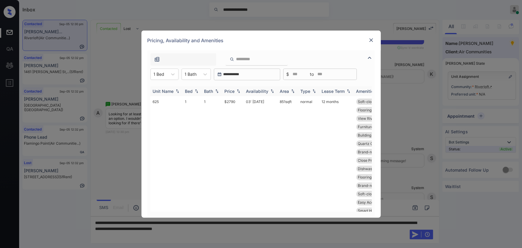
click at [240, 90] on img at bounding box center [239, 91] width 6 height 4
click at [253, 102] on td "12' Jul 24" at bounding box center [261, 152] width 34 height 112
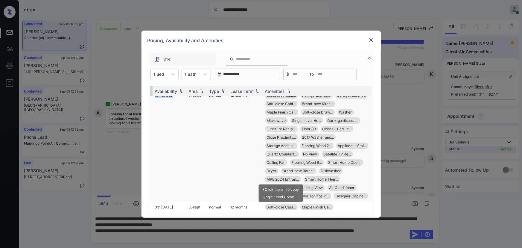
scroll to position [0, 93]
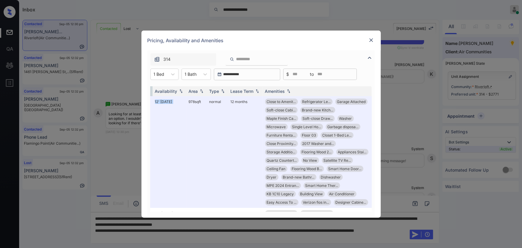
click at [371, 40] on img at bounding box center [372, 40] width 6 height 6
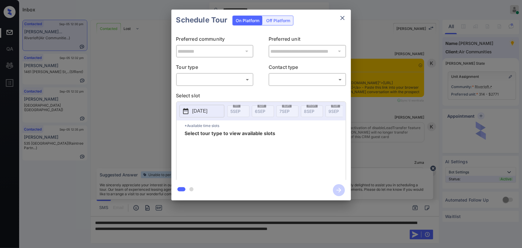
scroll to position [727, 0]
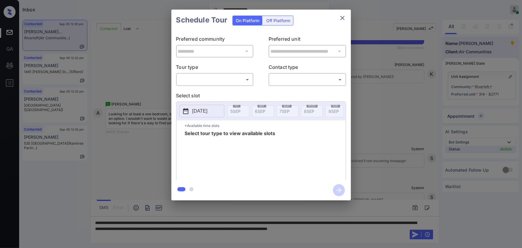
click at [215, 79] on body "**********" at bounding box center [261, 124] width 522 height 248
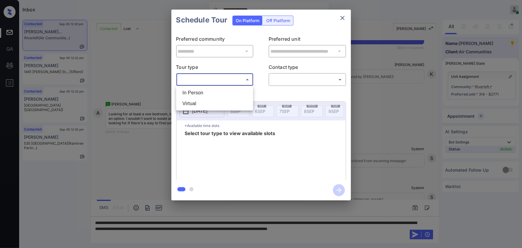
click at [205, 89] on li "In Person" at bounding box center [215, 92] width 74 height 11
type input "********"
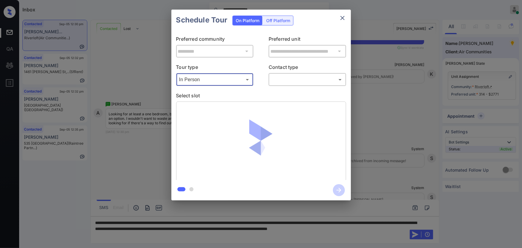
click at [287, 80] on body "**********" at bounding box center [261, 124] width 522 height 248
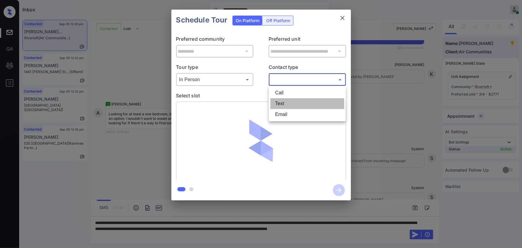
click at [282, 102] on li "Text" at bounding box center [308, 103] width 74 height 11
type input "****"
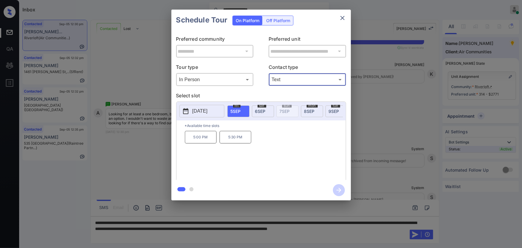
click at [266, 108] on div "[DATE]" at bounding box center [263, 111] width 22 height 12
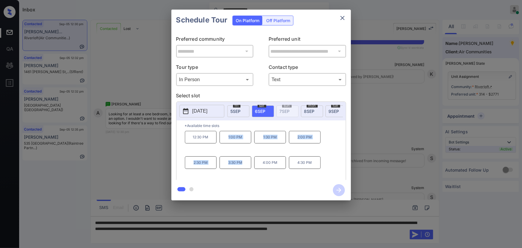
drag, startPoint x: 244, startPoint y: 164, endPoint x: 272, endPoint y: 167, distance: 28.0
click at [226, 142] on div "12:30 PM 1:00 PM 1:30 PM 2:00 PM 2:30 PM 3:30 PM 4:00 PM 4:30 PM" at bounding box center [265, 155] width 161 height 48
drag, startPoint x: 283, startPoint y: 166, endPoint x: 224, endPoint y: 138, distance: 65.5
click at [224, 138] on div "12:30 PM 1:00 PM 1:30 PM 2:00 PM 2:30 PM 3:30 PM 4:00 PM 4:30 PM" at bounding box center [265, 155] width 161 height 48
copy div "1:00 PM 1:30 PM 2:00 PM 2:30 PM 3:30 PM 4:00 PM"
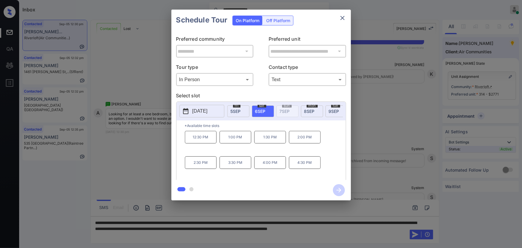
click at [133, 231] on div at bounding box center [261, 124] width 522 height 248
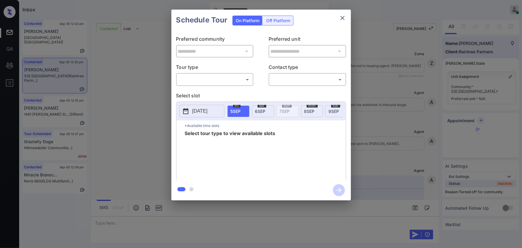
scroll to position [280, 0]
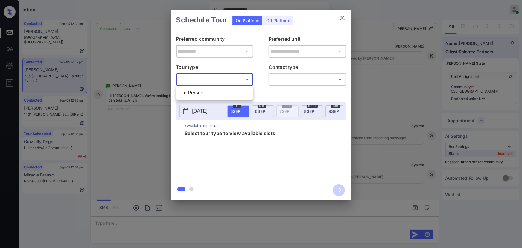
click at [213, 82] on body "**********" at bounding box center [261, 124] width 522 height 248
click at [207, 89] on li "In Person" at bounding box center [215, 92] width 74 height 11
type input "********"
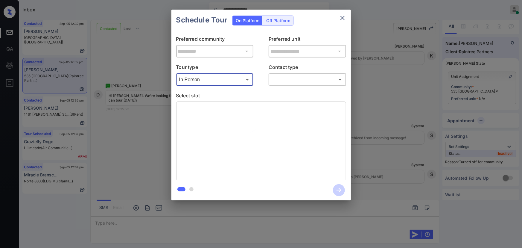
click at [314, 84] on body "**********" at bounding box center [261, 124] width 522 height 248
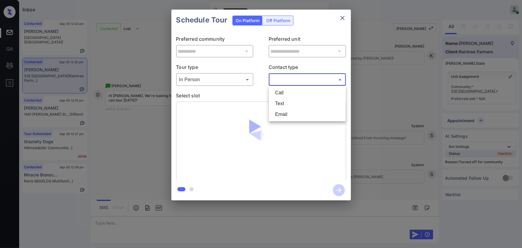
drag, startPoint x: 272, startPoint y: 104, endPoint x: 282, endPoint y: 103, distance: 10.3
click at [274, 104] on li "Text" at bounding box center [308, 103] width 74 height 11
type input "****"
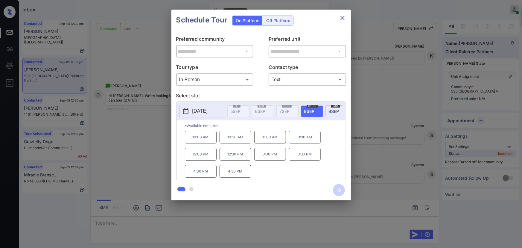
click at [312, 111] on span "[DATE]" at bounding box center [309, 111] width 10 height 5
drag, startPoint x: 311, startPoint y: 157, endPoint x: 190, endPoint y: 140, distance: 122.4
click at [192, 140] on div "10:00 AM 10:30 AM 11:00 AM 11:30 AM 12:00 PM 12:30 PM 3:00 PM 3:30 PM 4:00 PM 4…" at bounding box center [265, 155] width 161 height 48
copy div "10:00 AM 10:30 AM 11:00 AM 11:30 AM 12:00 PM 12:30 PM 3:00 PM 3:30 PM"
click at [153, 220] on div at bounding box center [261, 124] width 522 height 248
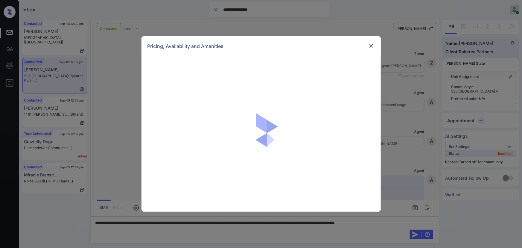
scroll to position [280, 0]
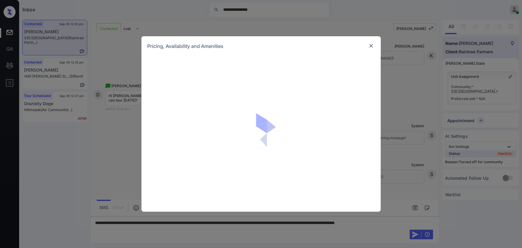
click at [372, 47] on img at bounding box center [372, 46] width 6 height 6
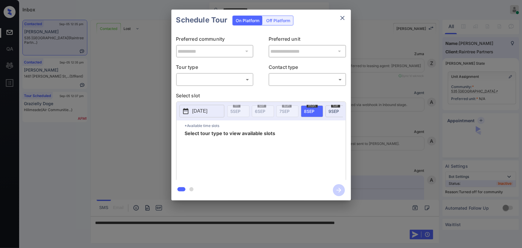
scroll to position [280, 0]
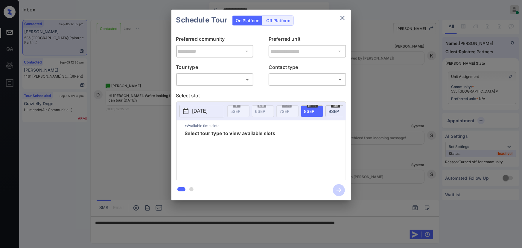
drag, startPoint x: 437, startPoint y: 76, endPoint x: 440, endPoint y: 75, distance: 3.1
click at [440, 75] on div "**********" at bounding box center [261, 105] width 522 height 210
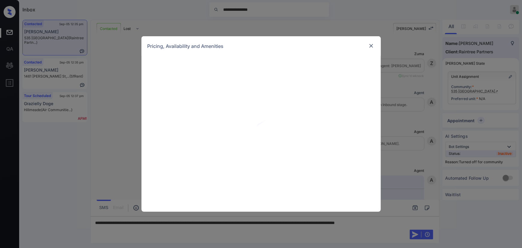
scroll to position [280, 0]
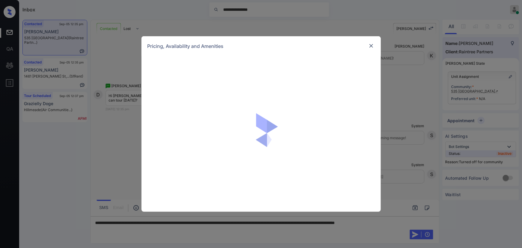
click at [270, 99] on div at bounding box center [262, 134] width 240 height 156
click at [372, 48] on img at bounding box center [372, 46] width 6 height 6
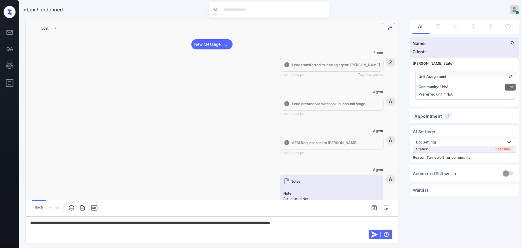
scroll to position [280, 0]
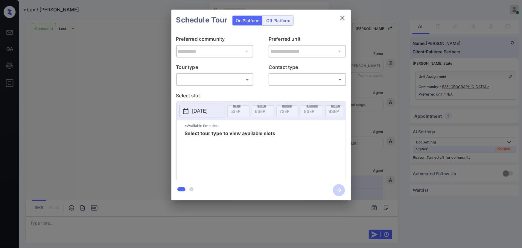
scroll to position [280, 0]
click at [427, 88] on div "**********" at bounding box center [261, 105] width 522 height 210
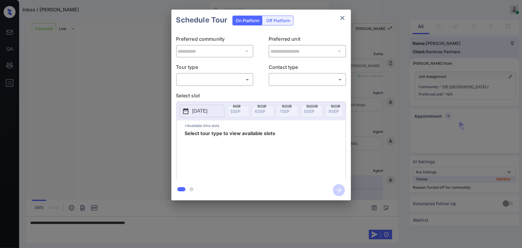
scroll to position [280, 0]
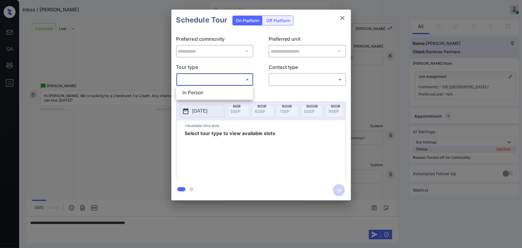
drag, startPoint x: 223, startPoint y: 81, endPoint x: 219, endPoint y: 81, distance: 4.2
click at [222, 81] on body "Inbox / [PERSON_NAME] [PERSON_NAME] Online Set yourself offline Set yourself on…" at bounding box center [261, 124] width 522 height 248
click at [203, 88] on li "In Person" at bounding box center [215, 92] width 74 height 11
type input "********"
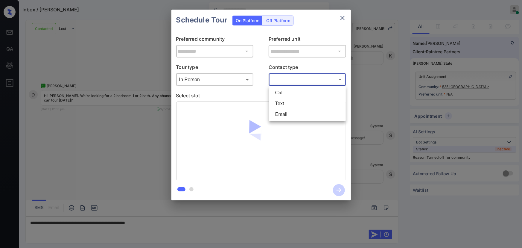
drag, startPoint x: 293, startPoint y: 78, endPoint x: 288, endPoint y: 91, distance: 14.7
click at [294, 78] on body "Inbox / Douglas Kim Kenneth Umali Online Set yourself offline Set yourself on b…" at bounding box center [261, 124] width 522 height 248
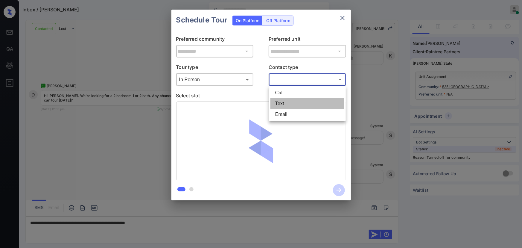
click at [281, 102] on li "Text" at bounding box center [308, 103] width 74 height 11
type input "****"
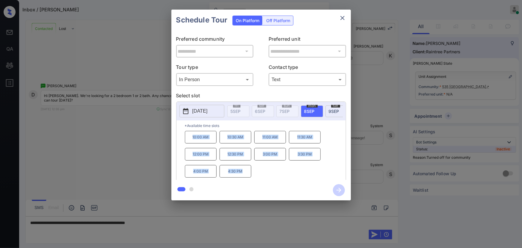
drag, startPoint x: 243, startPoint y: 174, endPoint x: 190, endPoint y: 137, distance: 64.7
click at [190, 137] on div "10:00 AM 10:30 AM 11:00 AM 11:30 AM 12:00 PM 12:30 PM 3:00 PM 3:30 PM 4:00 PM 4…" at bounding box center [265, 155] width 161 height 48
copy div "10:00 AM 10:30 AM 11:00 AM 11:30 AM 12:00 PM 12:30 PM 3:00 PM 3:30 PM 4:00 PM 4…"
click at [174, 223] on div at bounding box center [261, 124] width 522 height 248
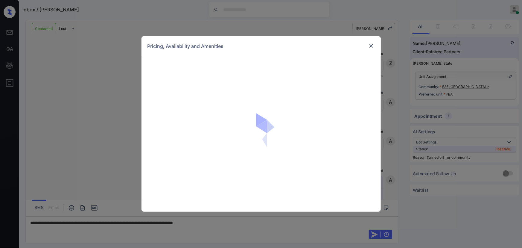
scroll to position [280, 0]
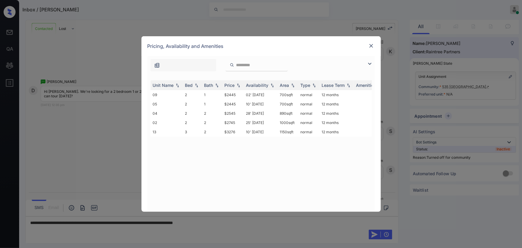
click at [369, 63] on img at bounding box center [369, 63] width 7 height 7
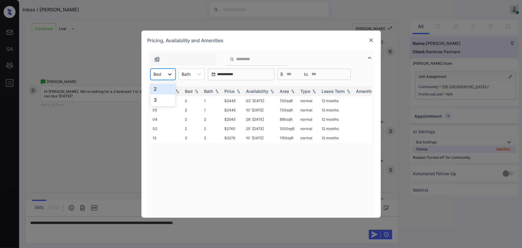
click at [174, 75] on div at bounding box center [170, 74] width 11 height 11
drag, startPoint x: 158, startPoint y: 85, endPoint x: 199, endPoint y: 72, distance: 43.2
click at [159, 85] on div "2" at bounding box center [163, 89] width 25 height 11
click at [199, 72] on div at bounding box center [203, 74] width 11 height 11
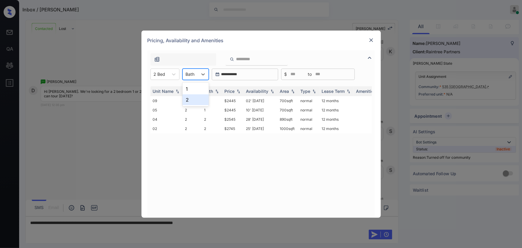
click at [186, 96] on div "2" at bounding box center [196, 99] width 26 height 11
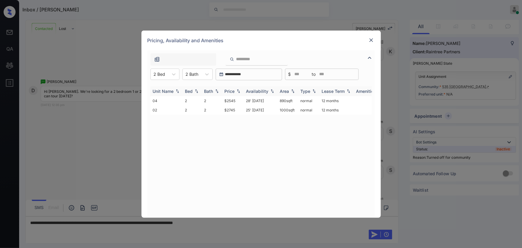
click at [231, 91] on div "Price" at bounding box center [230, 91] width 10 height 5
click at [232, 91] on div "Price" at bounding box center [230, 91] width 10 height 5
click at [233, 101] on td "$2545" at bounding box center [233, 100] width 22 height 9
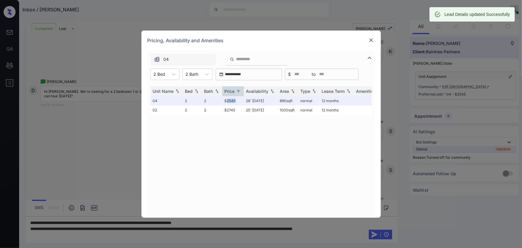
click at [371, 41] on img at bounding box center [372, 40] width 6 height 6
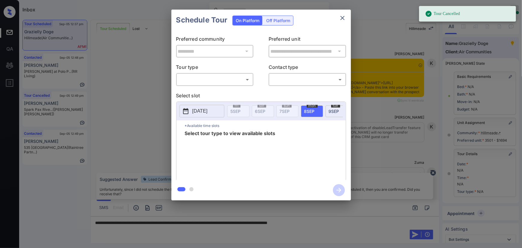
scroll to position [51, 0]
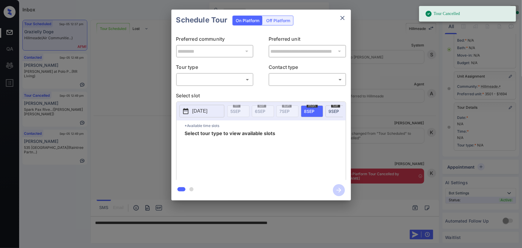
click at [204, 81] on body "Tour Cancelled Inbox [PERSON_NAME] Online Set yourself offline Set yourself on …" at bounding box center [261, 124] width 522 height 248
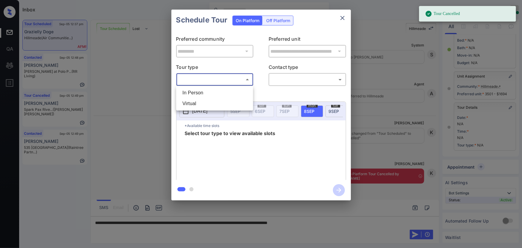
click at [198, 90] on li "In Person" at bounding box center [215, 92] width 74 height 11
type input "********"
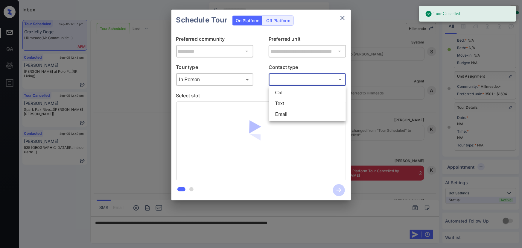
drag, startPoint x: 295, startPoint y: 80, endPoint x: 293, endPoint y: 90, distance: 9.5
click at [296, 80] on body "Tour Cancelled Inbox [PERSON_NAME] Online Set yourself offline Set yourself on …" at bounding box center [261, 124] width 522 height 248
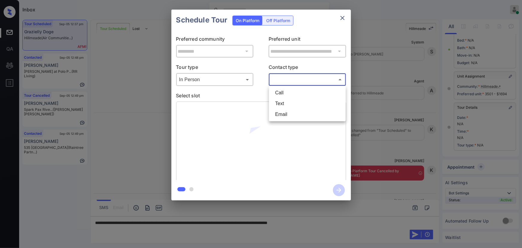
click at [280, 101] on li "Text" at bounding box center [308, 103] width 74 height 11
type input "****"
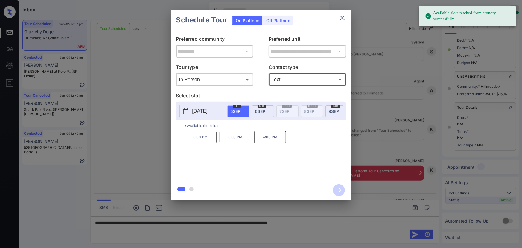
click at [275, 139] on p "4:00 PM" at bounding box center [270, 137] width 32 height 13
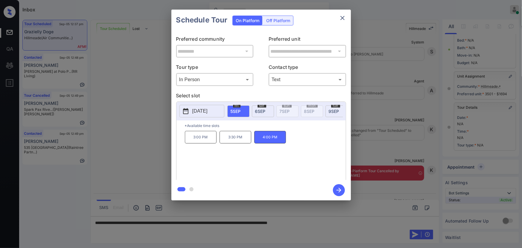
click at [343, 222] on div at bounding box center [261, 124] width 522 height 248
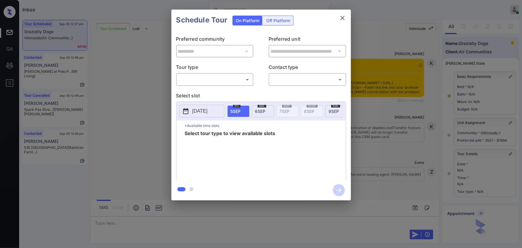
scroll to position [4272, 0]
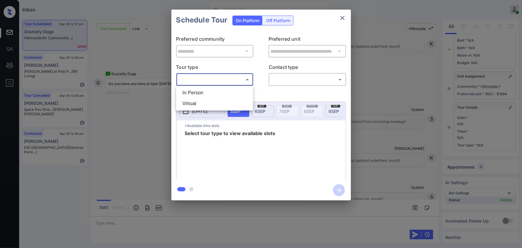
click at [231, 81] on body "Inbox Kenneth Umali Online Set yourself offline Set yourself on break Profile S…" at bounding box center [261, 124] width 522 height 248
click at [200, 91] on li "In Person" at bounding box center [215, 92] width 74 height 11
type input "********"
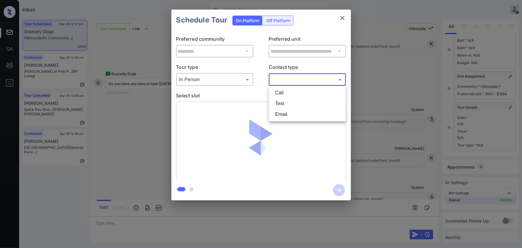
click at [298, 82] on body "Inbox Kenneth Umali Online Set yourself offline Set yourself on break Profile S…" at bounding box center [261, 124] width 522 height 248
click at [290, 102] on li "Text" at bounding box center [308, 103] width 74 height 11
type input "****"
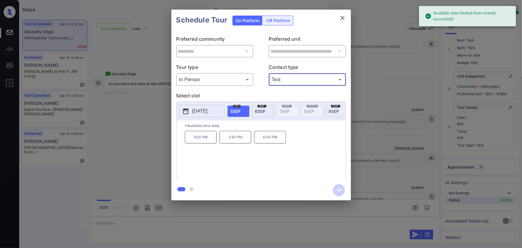
drag, startPoint x: 235, startPoint y: 110, endPoint x: 240, endPoint y: 118, distance: 9.7
click at [235, 110] on span "5 SEP" at bounding box center [236, 111] width 10 height 5
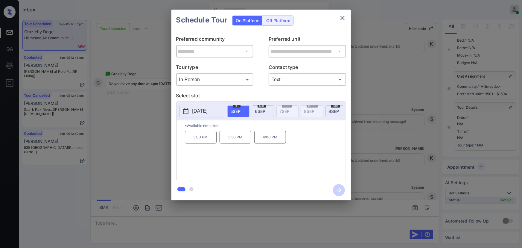
click at [266, 138] on p "4:00 PM" at bounding box center [270, 137] width 32 height 13
click at [346, 191] on button "button" at bounding box center [339, 190] width 19 height 16
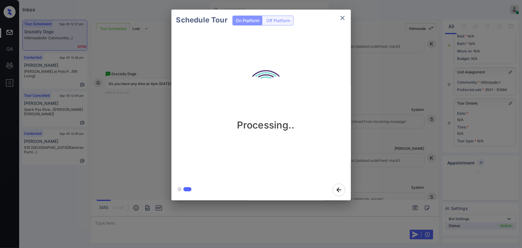
scroll to position [54, 0]
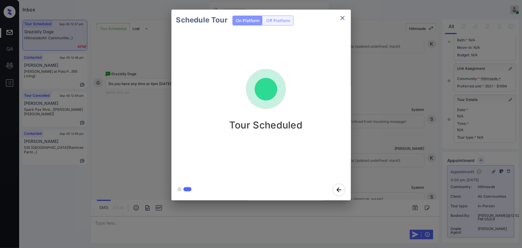
click at [343, 18] on icon "close" at bounding box center [343, 18] width 4 height 4
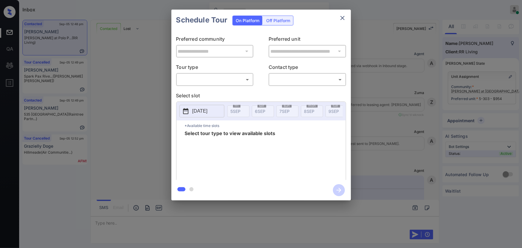
scroll to position [635, 0]
click at [195, 72] on p "Tour type" at bounding box center [215, 68] width 78 height 10
click at [195, 78] on body "Inbox Kenneth Umali Online Set yourself offline Set yourself on break Profile S…" at bounding box center [261, 124] width 522 height 248
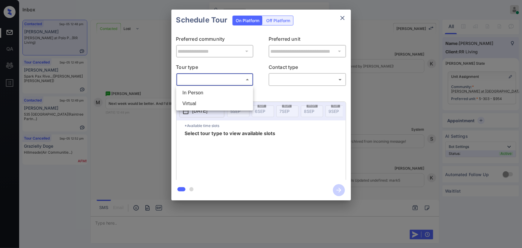
drag, startPoint x: 196, startPoint y: 91, endPoint x: 256, endPoint y: 90, distance: 60.2
click at [198, 92] on li "In Person" at bounding box center [215, 92] width 74 height 11
type input "********"
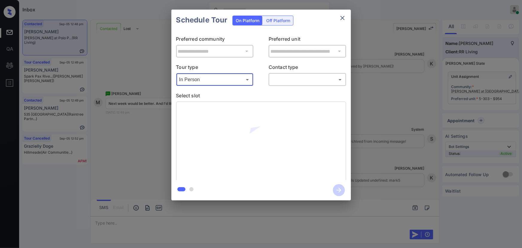
click at [287, 82] on body "Inbox Kenneth Umali Online Set yourself offline Set yourself on break Profile S…" at bounding box center [261, 124] width 522 height 248
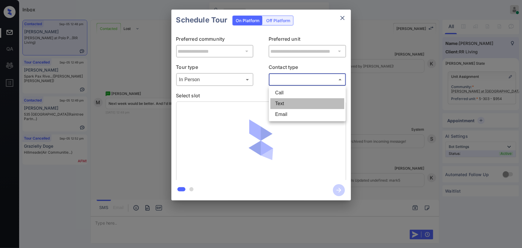
click at [279, 102] on li "Text" at bounding box center [308, 103] width 74 height 11
type input "****"
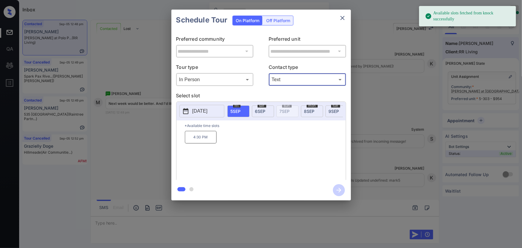
click at [208, 109] on p "2025-09-05" at bounding box center [200, 110] width 15 height 7
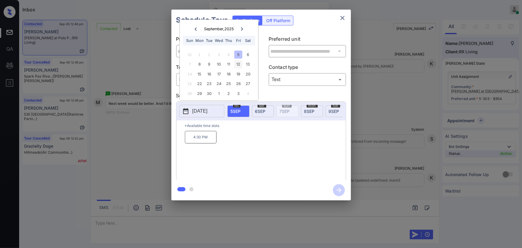
click at [238, 63] on div "12" at bounding box center [238, 64] width 8 height 8
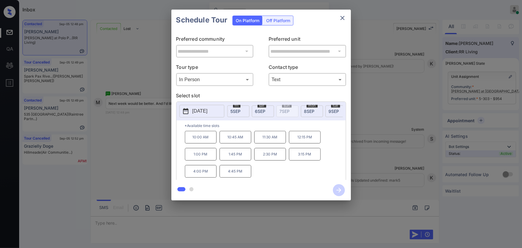
drag, startPoint x: 233, startPoint y: 140, endPoint x: 329, endPoint y: 159, distance: 98.0
click at [233, 139] on p "10:45 AM" at bounding box center [236, 137] width 32 height 13
click at [377, 162] on div "**********" at bounding box center [261, 105] width 522 height 210
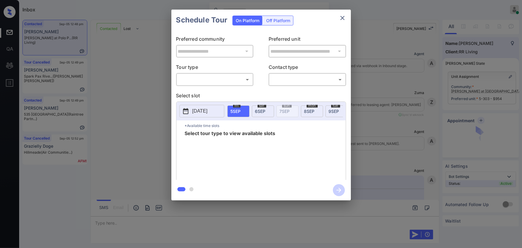
scroll to position [594, 0]
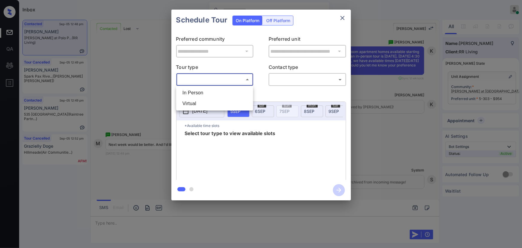
click at [208, 77] on body "Inbox [PERSON_NAME] Online Set yourself offline Set yourself on break Profile S…" at bounding box center [261, 124] width 522 height 248
click at [208, 90] on li "In Person" at bounding box center [215, 92] width 74 height 11
type input "********"
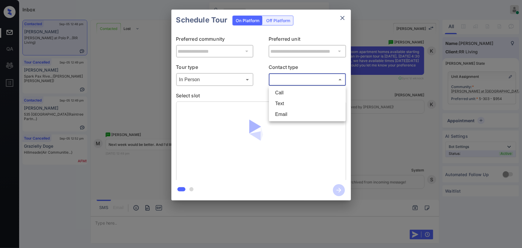
drag, startPoint x: 274, startPoint y: 79, endPoint x: 279, endPoint y: 90, distance: 12.3
click at [275, 79] on body "Inbox Kenneth Umali Online Set yourself offline Set yourself on break Profile S…" at bounding box center [261, 124] width 522 height 248
click at [281, 103] on li "Text" at bounding box center [308, 103] width 74 height 11
type input "****"
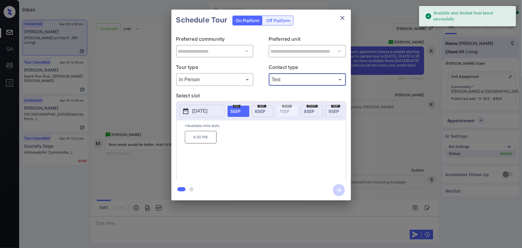
click at [196, 110] on p "2025-09-05" at bounding box center [200, 110] width 15 height 7
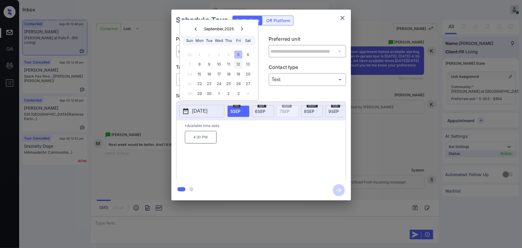
click at [240, 63] on div "12" at bounding box center [238, 64] width 8 height 8
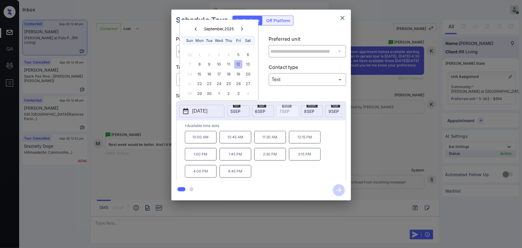
click at [234, 139] on p "10:45 AM" at bounding box center [236, 137] width 32 height 13
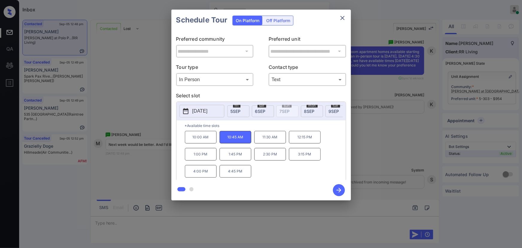
click at [337, 190] on icon "button" at bounding box center [339, 190] width 5 height 5
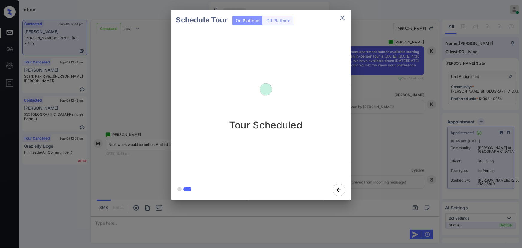
click at [343, 19] on icon "close" at bounding box center [342, 17] width 7 height 7
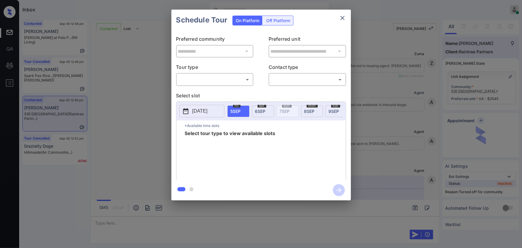
scroll to position [599, 0]
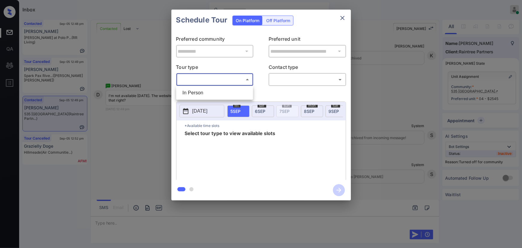
click at [217, 77] on body "Inbox [PERSON_NAME] Online Set yourself offline Set yourself on break Profile S…" at bounding box center [261, 124] width 522 height 248
click at [209, 89] on li "In Person" at bounding box center [215, 92] width 74 height 11
type input "********"
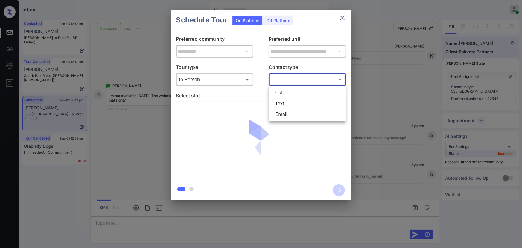
click at [291, 78] on body "Inbox [PERSON_NAME] Online Set yourself offline Set yourself on break Profile S…" at bounding box center [261, 124] width 522 height 248
click at [282, 103] on li "Text" at bounding box center [308, 103] width 74 height 11
type input "****"
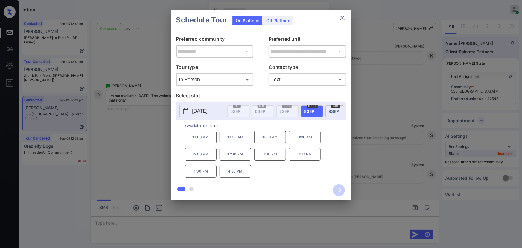
click at [296, 222] on div at bounding box center [261, 124] width 522 height 248
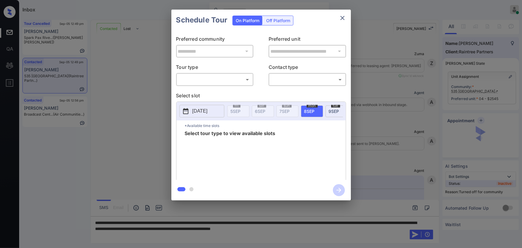
scroll to position [509, 0]
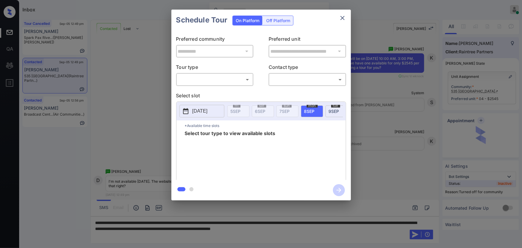
click at [216, 78] on body "Inbox [PERSON_NAME] Online Set yourself offline Set yourself on break Profile S…" at bounding box center [261, 124] width 522 height 248
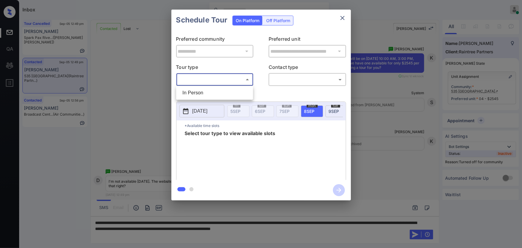
click at [209, 91] on li "In Person" at bounding box center [215, 92] width 74 height 11
type input "********"
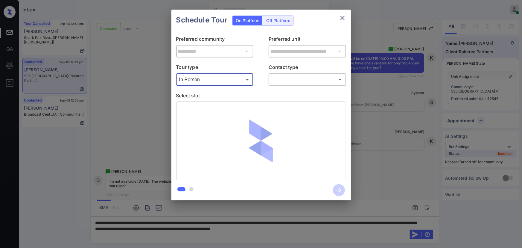
click at [299, 83] on body "Inbox Kenneth Umali Online Set yourself offline Set yourself on break Profile S…" at bounding box center [261, 124] width 522 height 248
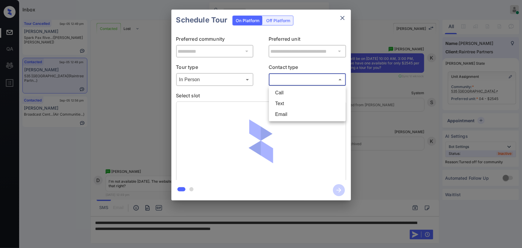
click at [282, 106] on li "Text" at bounding box center [308, 103] width 74 height 11
type input "****"
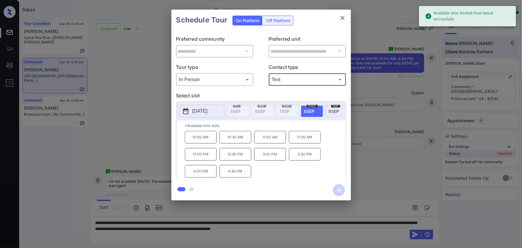
click at [202, 110] on p "2025-09-08" at bounding box center [200, 110] width 15 height 7
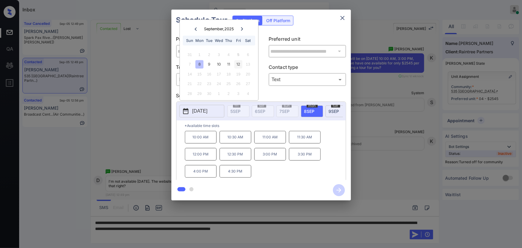
click at [240, 66] on div "12" at bounding box center [238, 64] width 8 height 8
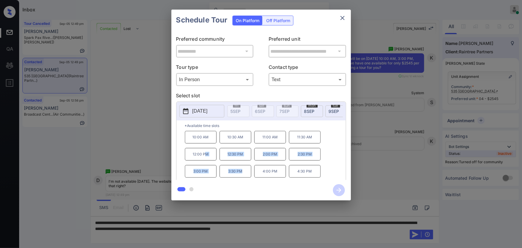
drag, startPoint x: 242, startPoint y: 173, endPoint x: 204, endPoint y: 156, distance: 41.4
click at [204, 156] on div "10:00 AM 10:30 AM 11:00 AM 11:30 AM 12:00 PM 12:30 PM 2:00 PM 2:30 PM 3:00 PM 3…" at bounding box center [265, 155] width 161 height 48
click at [261, 167] on div "10:00 AM 10:30 AM 11:00 AM 11:30 AM 12:00 PM 12:30 PM 2:00 PM 2:30 PM 3:00 PM 3…" at bounding box center [265, 155] width 161 height 48
copy div "10:00 AM 10:30 AM 11:00 AM 11:30 AM"
drag, startPoint x: 311, startPoint y: 139, endPoint x: 174, endPoint y: 139, distance: 137.7
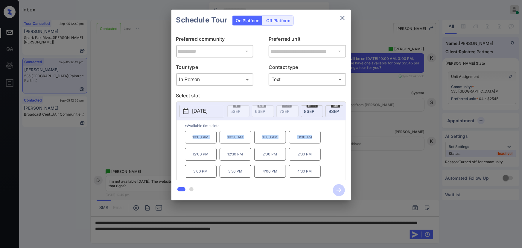
click at [174, 139] on div "**********" at bounding box center [262, 105] width 180 height 149
click at [197, 111] on p "2025-09-12" at bounding box center [200, 110] width 15 height 7
click at [364, 232] on div at bounding box center [261, 124] width 522 height 248
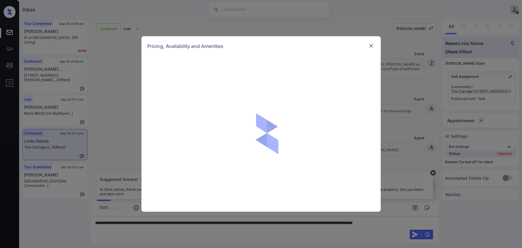
scroll to position [536, 0]
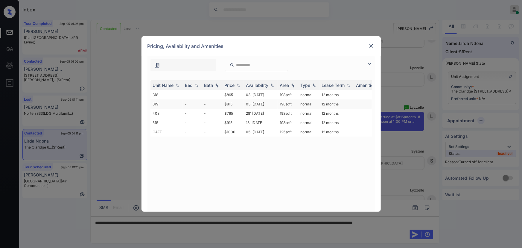
click at [228, 104] on td "$815" at bounding box center [233, 103] width 22 height 9
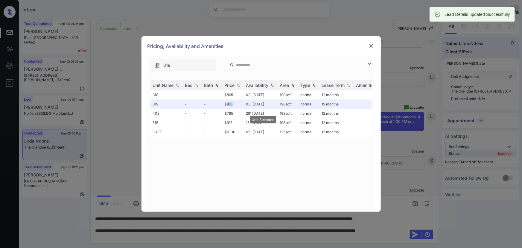
click at [372, 43] on img at bounding box center [372, 46] width 6 height 6
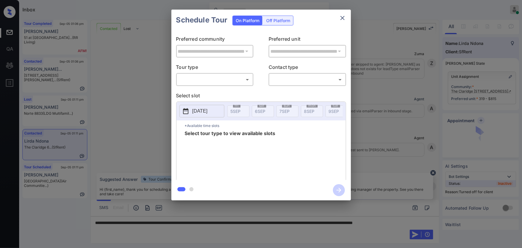
scroll to position [539, 0]
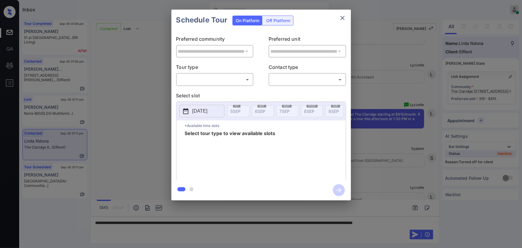
drag, startPoint x: 280, startPoint y: 18, endPoint x: 281, endPoint y: 24, distance: 6.3
click at [281, 17] on div "Off Platform" at bounding box center [278, 20] width 30 height 9
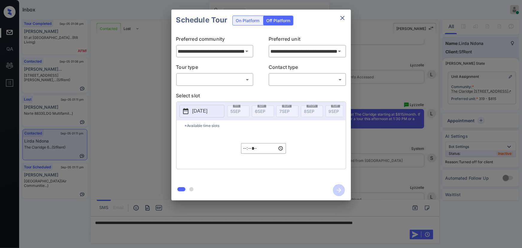
click at [210, 82] on body "Inbox [PERSON_NAME] Online Set yourself offline Set yourself on break Profile S…" at bounding box center [261, 124] width 522 height 248
click at [207, 90] on li "In Person" at bounding box center [215, 92] width 74 height 11
type input "********"
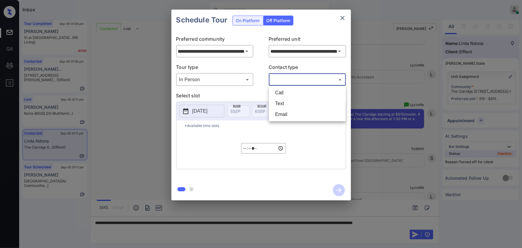
drag, startPoint x: 278, startPoint y: 81, endPoint x: 281, endPoint y: 89, distance: 7.8
click at [279, 81] on body "Inbox [PERSON_NAME] Online Set yourself offline Set yourself on break Profile S…" at bounding box center [261, 124] width 522 height 248
click at [281, 101] on li "Text" at bounding box center [308, 103] width 74 height 11
type input "****"
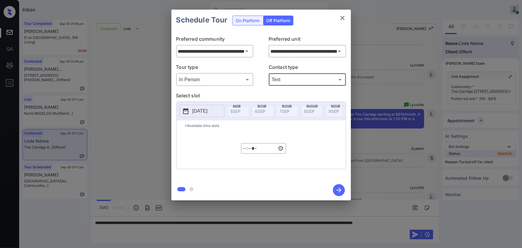
click at [244, 151] on input "*****" at bounding box center [263, 148] width 45 height 10
type input "*****"
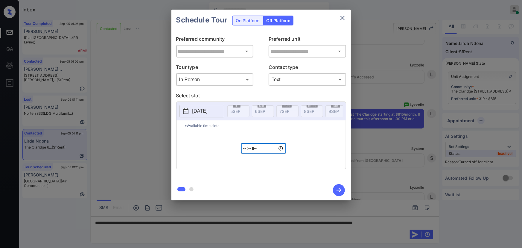
type input "**********"
type input "*****"
click at [336, 191] on icon "button" at bounding box center [339, 190] width 12 height 12
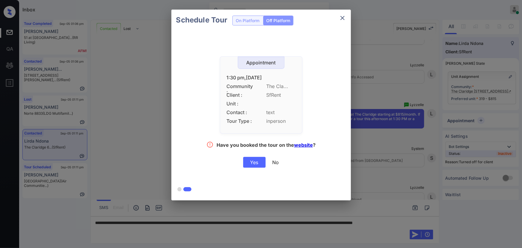
click at [254, 163] on div "Yes" at bounding box center [254, 162] width 22 height 11
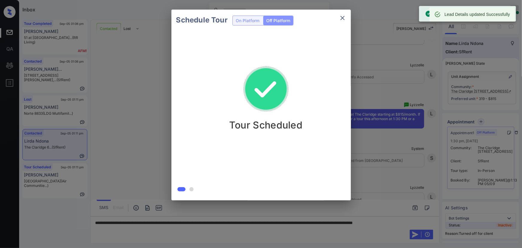
click at [341, 19] on icon "close" at bounding box center [343, 18] width 4 height 4
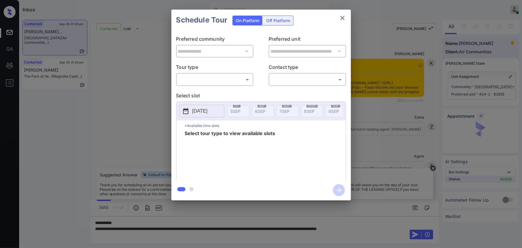
scroll to position [651, 0]
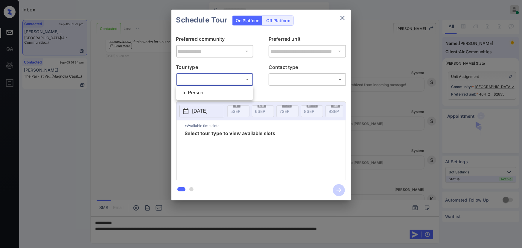
click at [209, 81] on body "Inbox [PERSON_NAME] Online Set yourself offline Set yourself on break Profile S…" at bounding box center [261, 124] width 522 height 248
click at [197, 93] on li "In Person" at bounding box center [215, 92] width 74 height 11
type input "********"
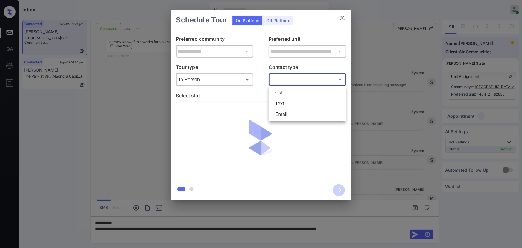
click at [295, 81] on body "Inbox [PERSON_NAME] Online Set yourself offline Set yourself on break Profile S…" at bounding box center [261, 124] width 522 height 248
click at [277, 104] on li "Text" at bounding box center [308, 103] width 74 height 11
type input "****"
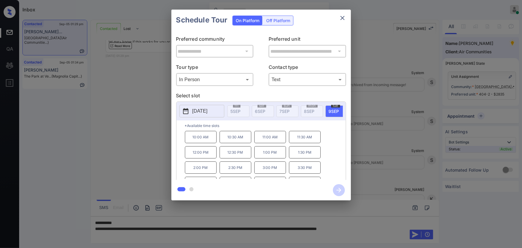
click at [399, 178] on div "**********" at bounding box center [261, 105] width 522 height 210
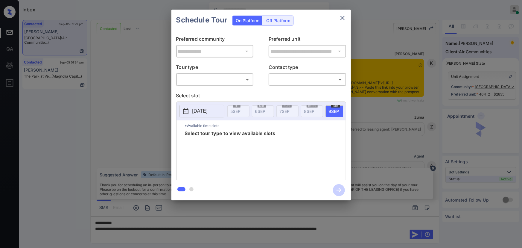
scroll to position [430, 0]
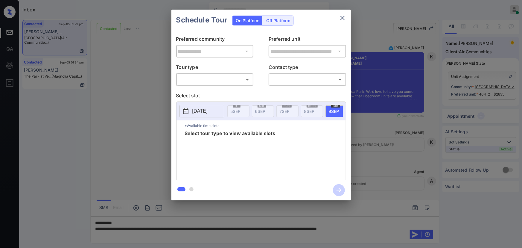
click at [397, 174] on div "**********" at bounding box center [261, 105] width 522 height 210
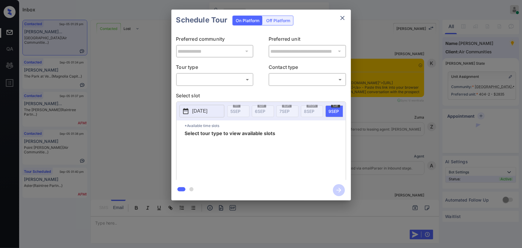
scroll to position [845, 0]
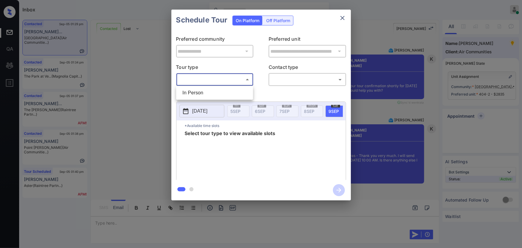
click at [204, 80] on body "Inbox [PERSON_NAME] Online Set yourself offline Set yourself on break Profile S…" at bounding box center [261, 124] width 522 height 248
click at [201, 94] on li "In Person" at bounding box center [215, 92] width 74 height 11
type input "********"
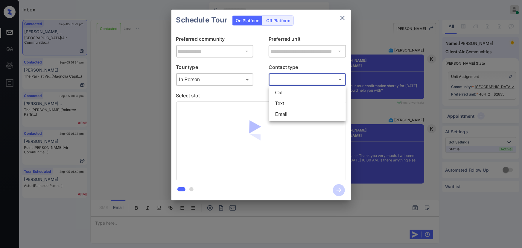
click at [283, 78] on body "Inbox [PERSON_NAME] Online Set yourself offline Set yourself on break Profile S…" at bounding box center [261, 124] width 522 height 248
click at [279, 101] on li "Text" at bounding box center [308, 103] width 74 height 11
type input "****"
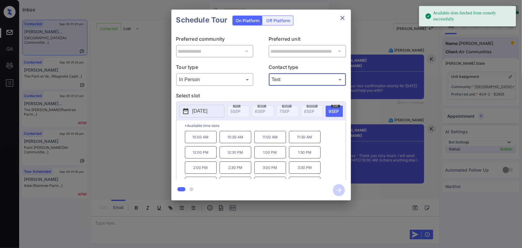
click at [333, 109] on span "[DATE]" at bounding box center [334, 111] width 10 height 5
click at [206, 140] on p "10:00 AM" at bounding box center [201, 137] width 32 height 12
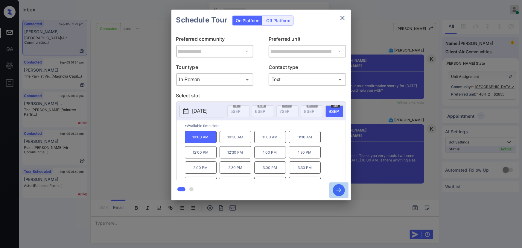
click at [338, 186] on icon "button" at bounding box center [339, 190] width 12 height 12
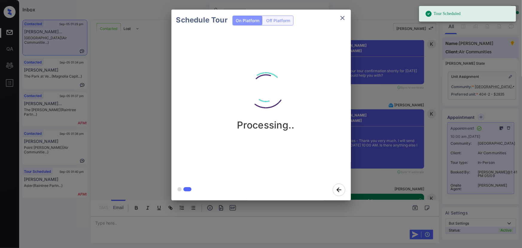
click at [384, 102] on div "Schedule Tour On Platform Off Platform Processing.." at bounding box center [261, 105] width 522 height 210
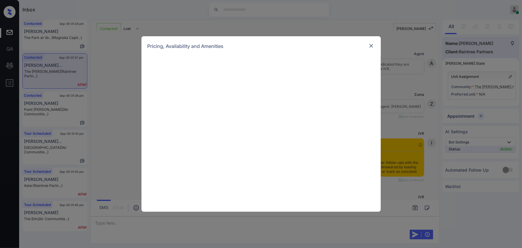
scroll to position [3403, 0]
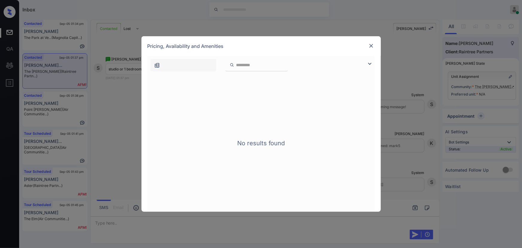
click at [370, 62] on img at bounding box center [369, 63] width 7 height 7
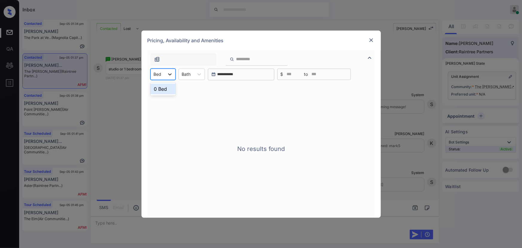
click at [170, 75] on icon at bounding box center [170, 74] width 4 height 2
click at [160, 89] on div "0 Bed" at bounding box center [163, 89] width 25 height 11
click at [197, 74] on div "Bath" at bounding box center [190, 74] width 15 height 9
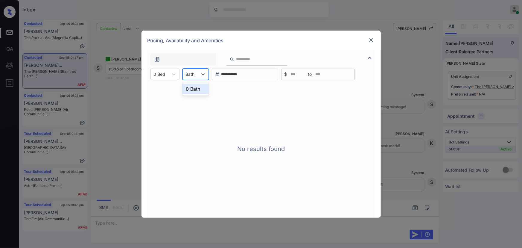
click at [192, 92] on div "0 Bath" at bounding box center [196, 89] width 26 height 11
click at [373, 41] on img at bounding box center [372, 40] width 6 height 6
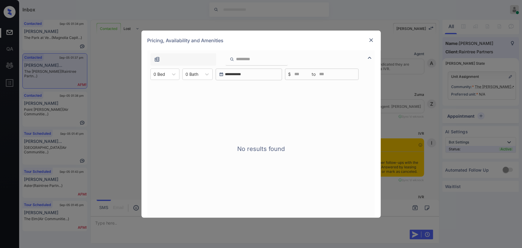
scroll to position [3524, 0]
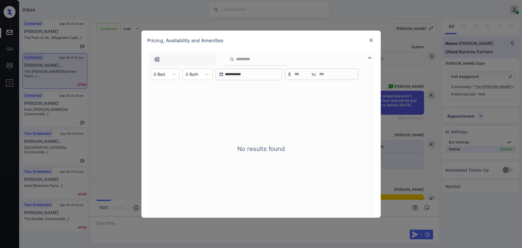
click at [370, 57] on img at bounding box center [369, 57] width 7 height 7
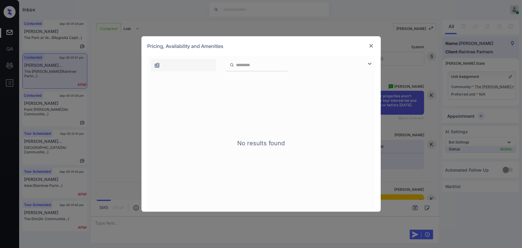
click at [369, 61] on img at bounding box center [369, 63] width 7 height 7
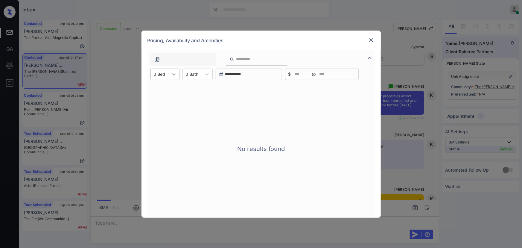
click at [179, 75] on div at bounding box center [174, 74] width 11 height 11
click at [170, 87] on div "0 Bed" at bounding box center [165, 89] width 29 height 11
click at [197, 75] on div "0 Bath" at bounding box center [188, 74] width 19 height 9
click at [192, 90] on div "0 Bath" at bounding box center [194, 89] width 30 height 11
click at [372, 37] on img at bounding box center [372, 40] width 6 height 6
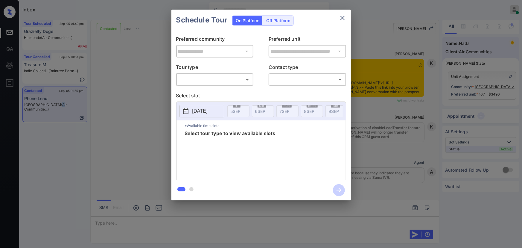
scroll to position [1714, 0]
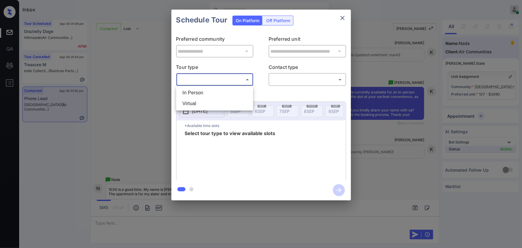
click at [203, 75] on body "Inbox Kenneth Umali Online Set yourself offline Set yourself on break Profile S…" at bounding box center [261, 124] width 522 height 248
drag, startPoint x: 193, startPoint y: 95, endPoint x: 226, endPoint y: 90, distance: 33.3
click at [199, 93] on li "In Person" at bounding box center [215, 92] width 74 height 11
type input "********"
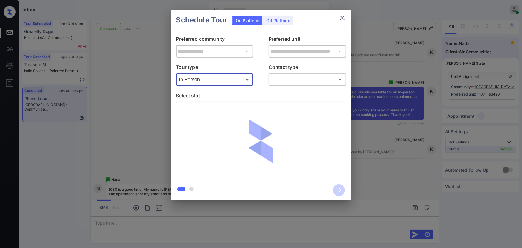
click at [289, 78] on body "Inbox Kenneth Umali Online Set yourself offline Set yourself on break Profile S…" at bounding box center [261, 124] width 522 height 248
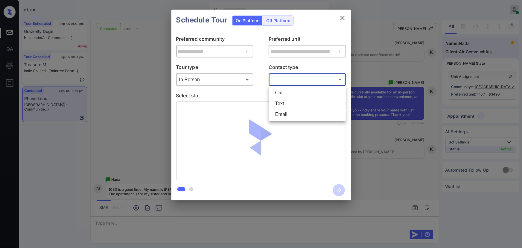
click at [285, 97] on li "Call" at bounding box center [308, 92] width 74 height 11
click at [290, 79] on body "Inbox Kenneth Umali Online Set yourself offline Set yourself on break Profile S…" at bounding box center [261, 124] width 522 height 248
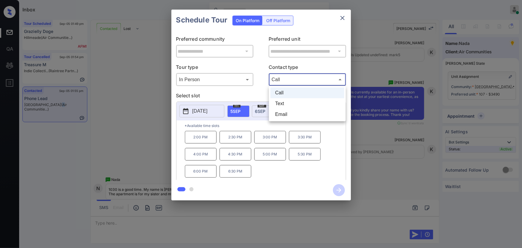
click at [287, 101] on li "Text" at bounding box center [308, 103] width 74 height 11
type input "****"
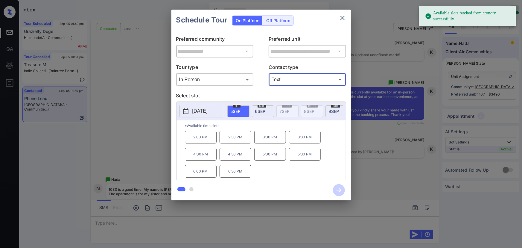
click at [258, 110] on span "6 SEP" at bounding box center [260, 111] width 10 height 5
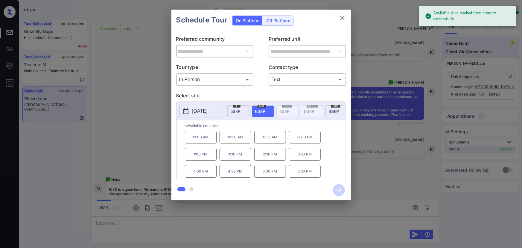
click at [237, 140] on p "10:30 AM" at bounding box center [236, 137] width 32 height 13
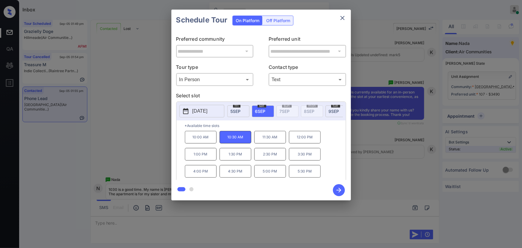
click at [194, 221] on div at bounding box center [261, 124] width 522 height 248
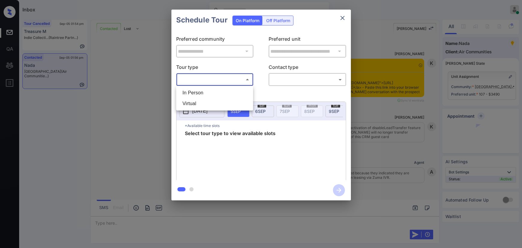
click at [233, 79] on body "Inbox [PERSON_NAME] Online Set yourself offline Set yourself on break Profile S…" at bounding box center [261, 124] width 522 height 248
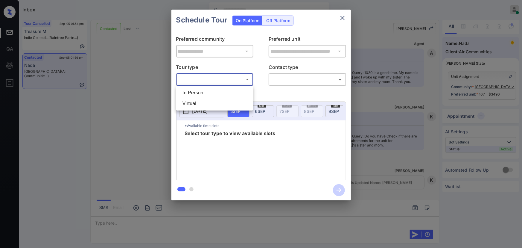
click at [215, 88] on li "In Person" at bounding box center [215, 92] width 74 height 11
type input "********"
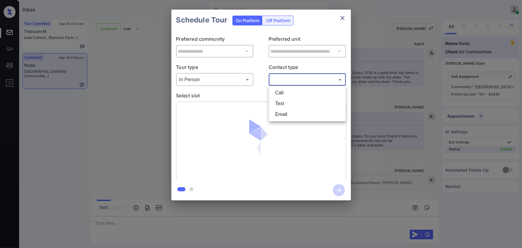
click at [293, 80] on body "Inbox [PERSON_NAME] Online Set yourself offline Set yourself on break Profile S…" at bounding box center [261, 124] width 522 height 248
click at [287, 102] on li "Text" at bounding box center [308, 103] width 74 height 11
type input "****"
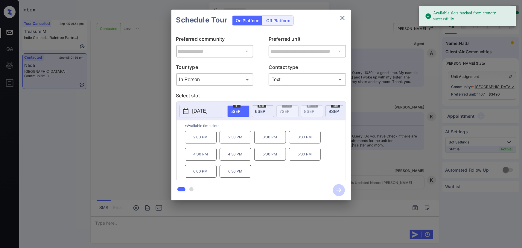
click at [119, 111] on div "**********" at bounding box center [261, 105] width 522 height 210
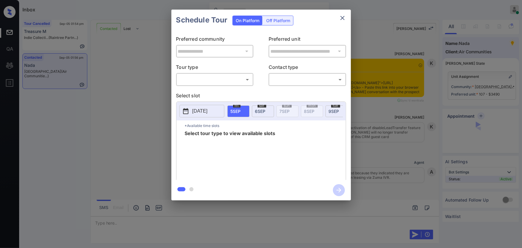
scroll to position [1769, 0]
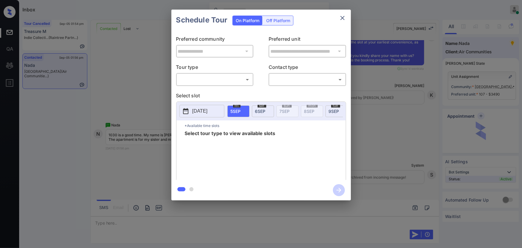
click at [200, 72] on p "Tour type" at bounding box center [215, 68] width 78 height 10
click at [200, 80] on body "Inbox [PERSON_NAME] Online Set yourself offline Set yourself on break Profile S…" at bounding box center [261, 124] width 522 height 248
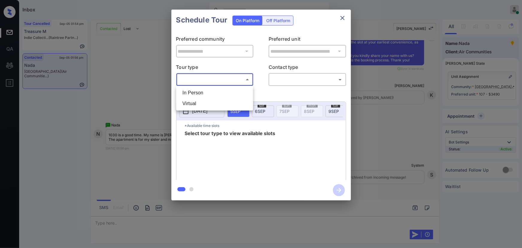
click at [199, 93] on li "In Person" at bounding box center [215, 92] width 74 height 11
type input "********"
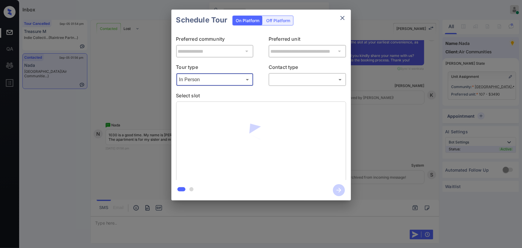
click at [275, 81] on body "Inbox [PERSON_NAME] Online Set yourself offline Set yourself on break Profile S…" at bounding box center [261, 124] width 522 height 248
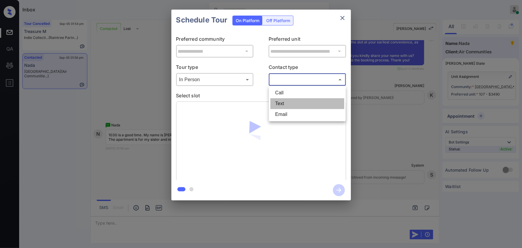
click at [274, 103] on li "Text" at bounding box center [308, 103] width 74 height 11
type input "****"
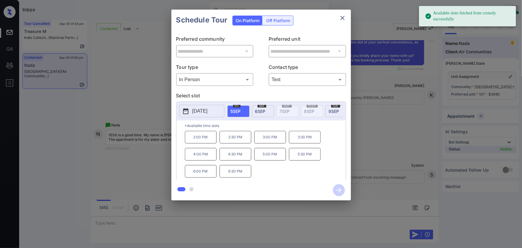
click at [265, 110] on span "[DATE]" at bounding box center [260, 111] width 10 height 5
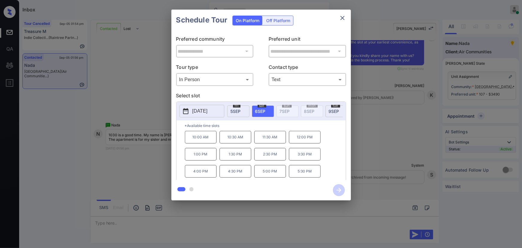
click at [233, 142] on p "10:30 AM" at bounding box center [236, 137] width 32 height 13
click at [341, 187] on icon "button" at bounding box center [339, 190] width 12 height 12
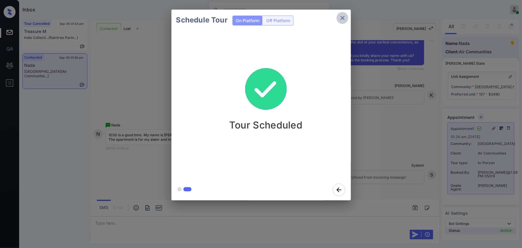
click at [341, 19] on icon "close" at bounding box center [343, 18] width 4 height 4
